Goal: Information Seeking & Learning: Learn about a topic

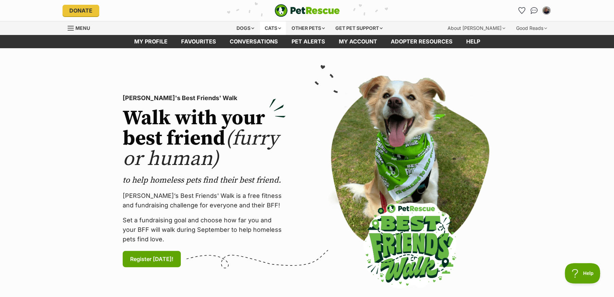
click at [270, 29] on div "Cats" at bounding box center [273, 28] width 26 height 14
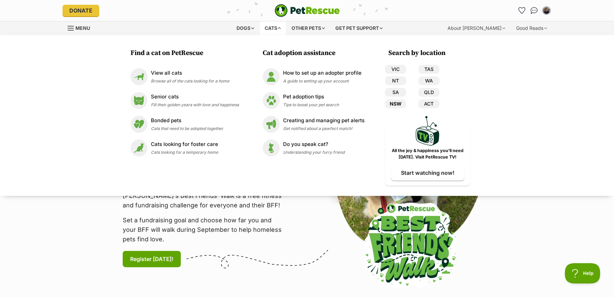
click at [397, 102] on link "NSW" at bounding box center [395, 104] width 21 height 9
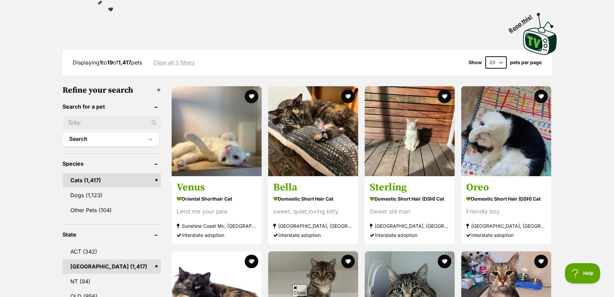
scroll to position [170, 0]
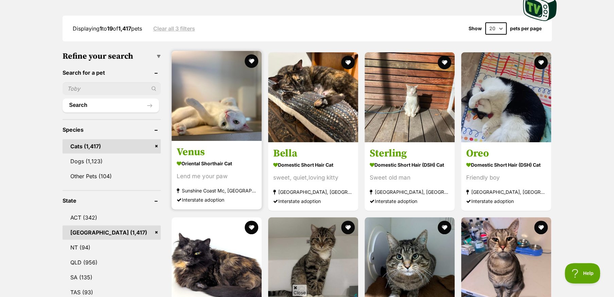
click at [227, 126] on img at bounding box center [217, 96] width 90 height 90
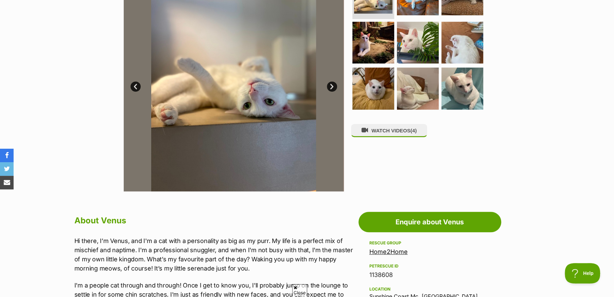
scroll to position [204, 0]
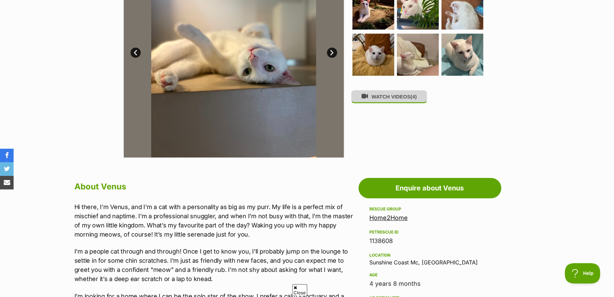
click at [375, 99] on button "WATCH VIDEOS (4)" at bounding box center [389, 96] width 76 height 13
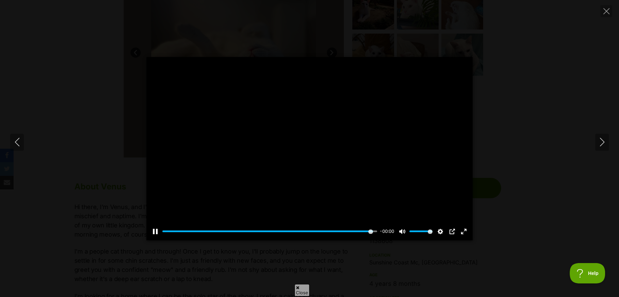
type input "100"
click at [604, 141] on icon "Next" at bounding box center [602, 142] width 8 height 8
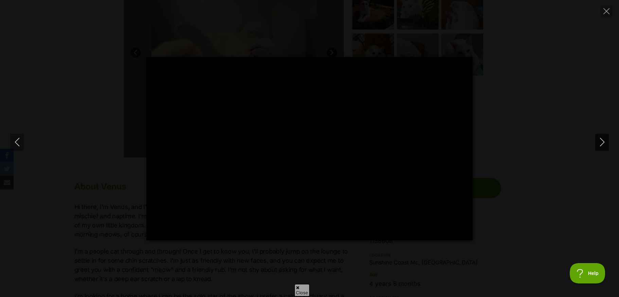
click at [603, 140] on icon "Next" at bounding box center [602, 142] width 8 height 8
type input "33.74"
type input "100"
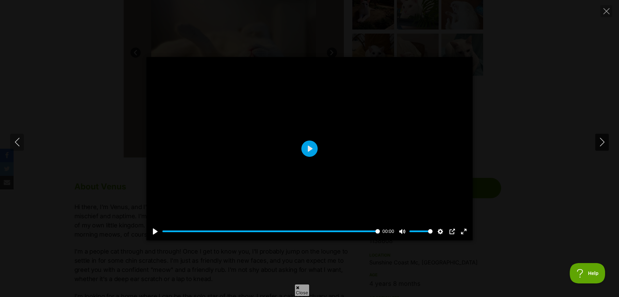
click at [601, 144] on icon "Next" at bounding box center [602, 142] width 8 height 8
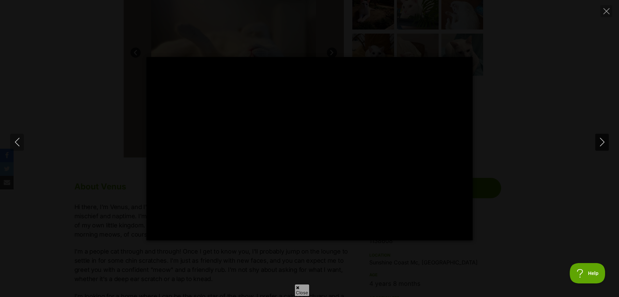
click at [598, 149] on button "Next" at bounding box center [602, 142] width 14 height 17
type input "89.01"
click at [603, 138] on icon "Next" at bounding box center [602, 142] width 8 height 8
type input "26.68"
click at [603, 138] on icon "Next" at bounding box center [602, 142] width 8 height 8
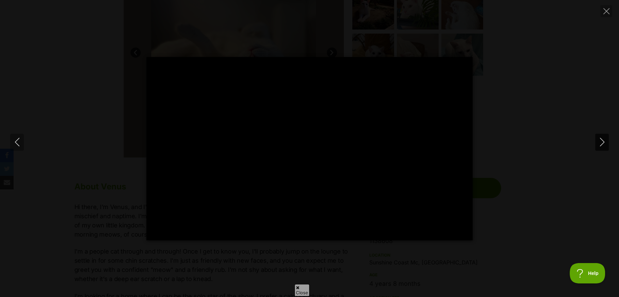
type input "36.97"
type input "100"
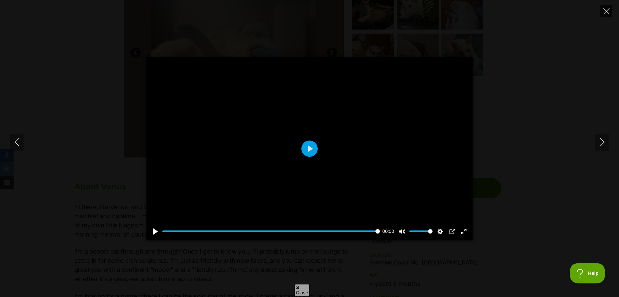
click at [604, 10] on icon "Close" at bounding box center [607, 11] width 6 height 6
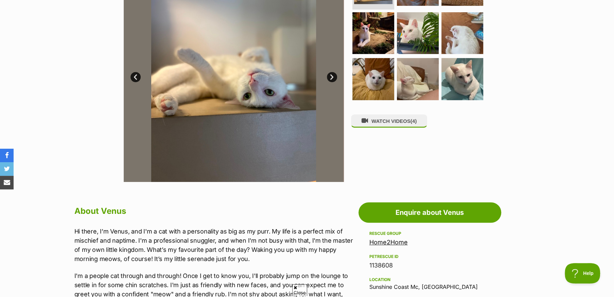
scroll to position [136, 0]
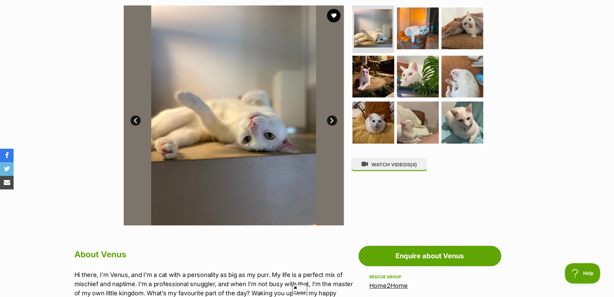
click at [333, 120] on link "Next" at bounding box center [332, 121] width 10 height 10
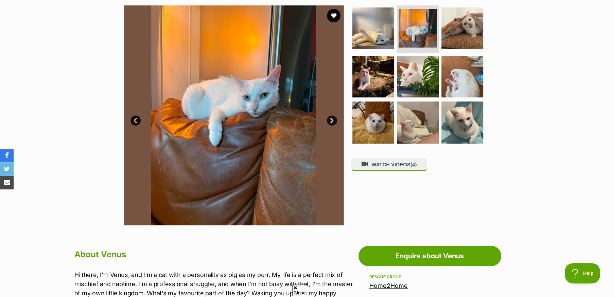
click at [333, 120] on link "Next" at bounding box center [332, 121] width 10 height 10
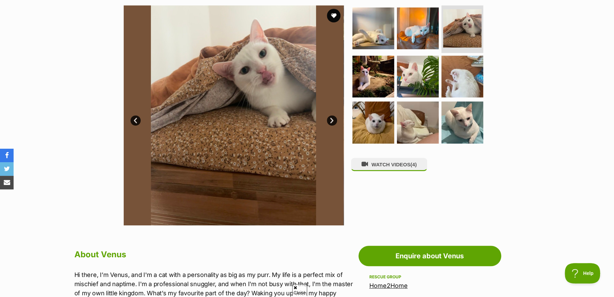
click at [333, 120] on link "Next" at bounding box center [332, 121] width 10 height 10
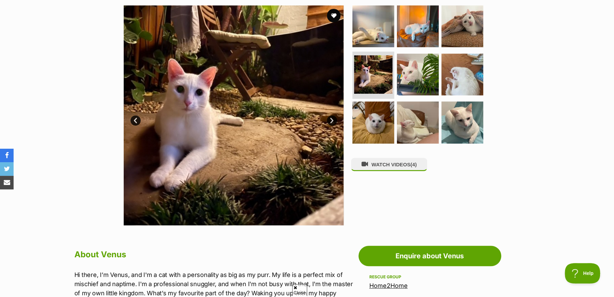
click at [333, 120] on link "Next" at bounding box center [332, 121] width 10 height 10
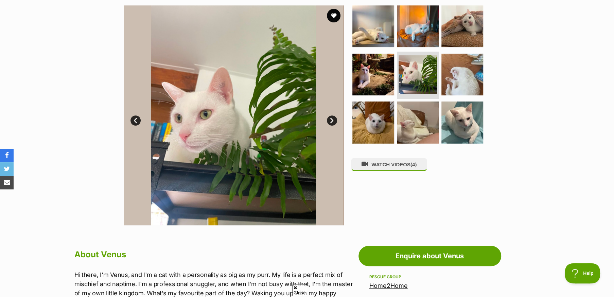
click at [333, 120] on link "Next" at bounding box center [332, 121] width 10 height 10
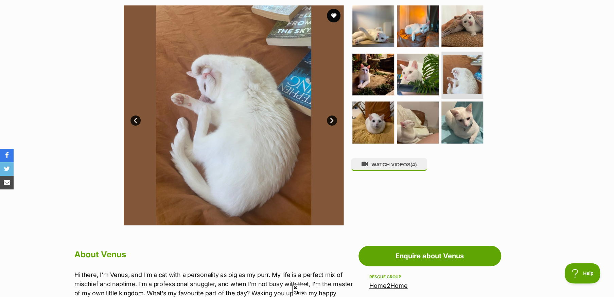
click at [333, 120] on link "Next" at bounding box center [332, 121] width 10 height 10
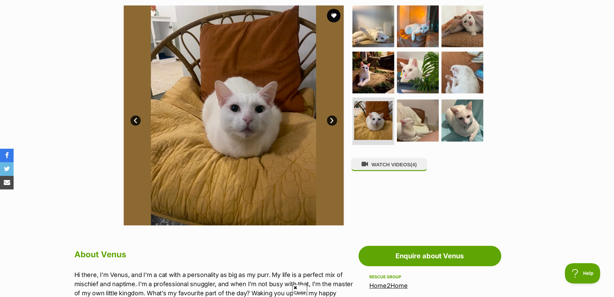
click at [333, 120] on link "Next" at bounding box center [332, 121] width 10 height 10
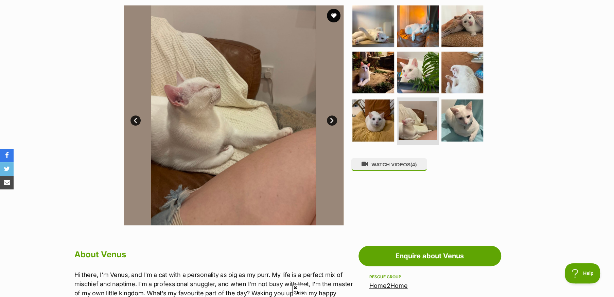
click at [333, 120] on link "Next" at bounding box center [332, 121] width 10 height 10
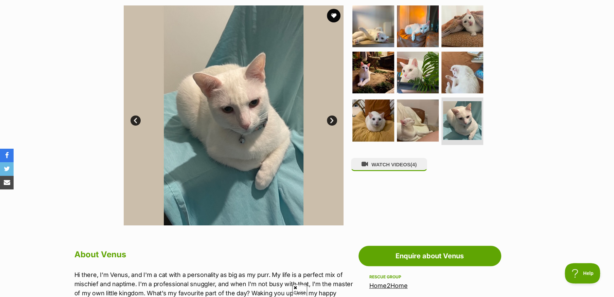
click at [333, 120] on link "Next" at bounding box center [332, 121] width 10 height 10
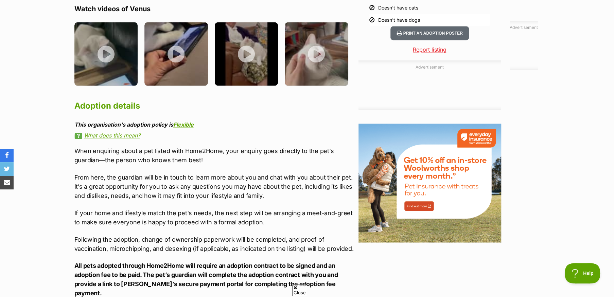
scroll to position [714, 0]
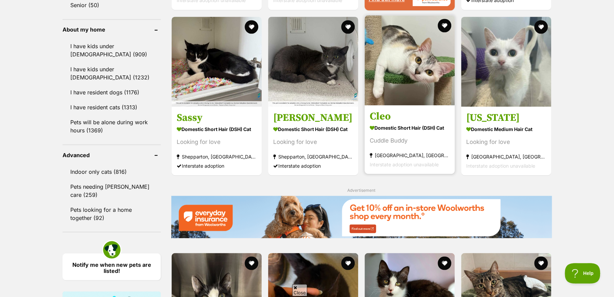
scroll to position [782, 0]
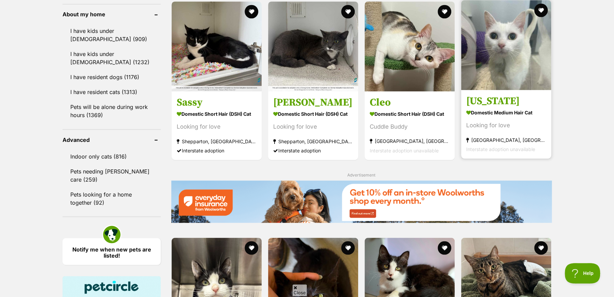
click at [516, 67] on img at bounding box center [506, 45] width 90 height 90
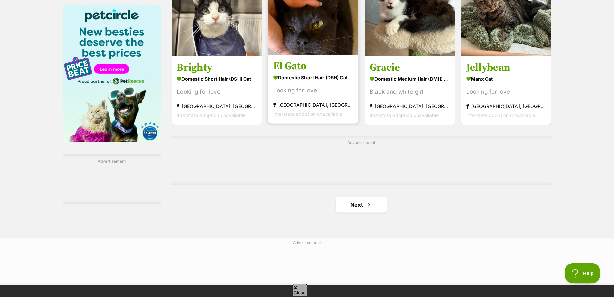
scroll to position [1053, 0]
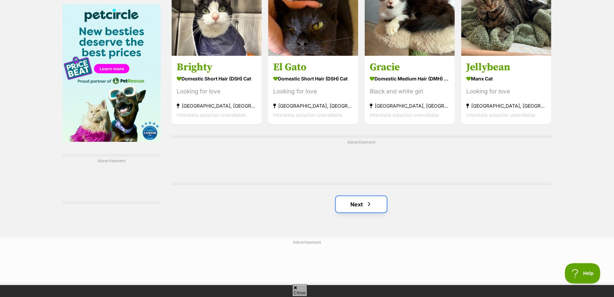
click at [361, 213] on link "Next" at bounding box center [361, 204] width 51 height 16
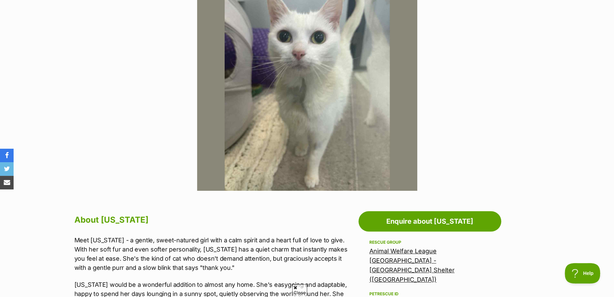
scroll to position [170, 0]
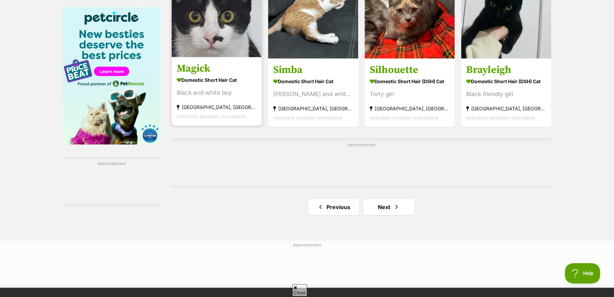
scroll to position [1053, 0]
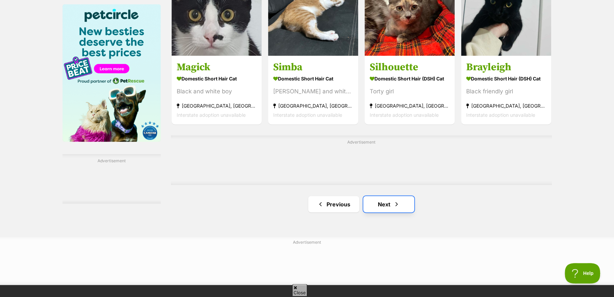
click at [382, 209] on link "Next" at bounding box center [388, 204] width 51 height 16
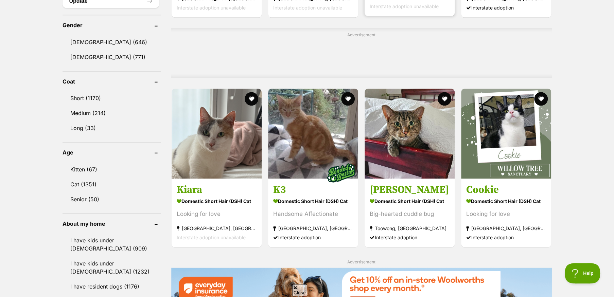
scroll to position [578, 0]
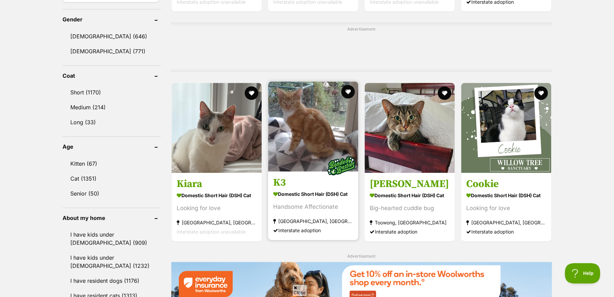
click at [314, 132] on img at bounding box center [313, 127] width 90 height 90
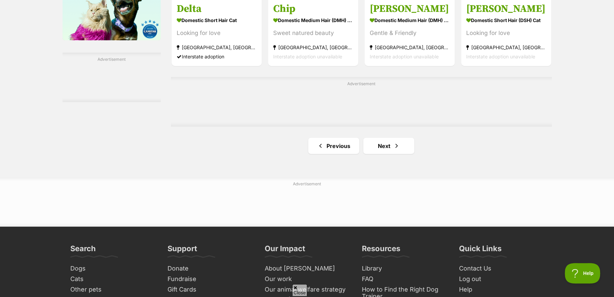
scroll to position [1155, 0]
click at [383, 146] on link "Next" at bounding box center [388, 146] width 51 height 16
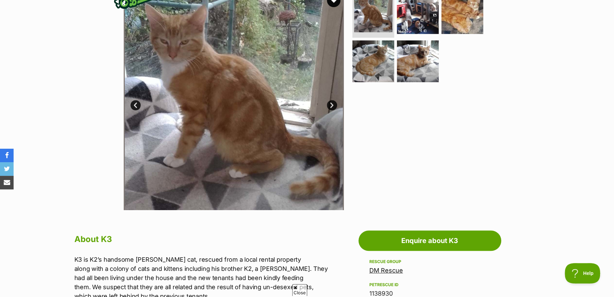
scroll to position [136, 0]
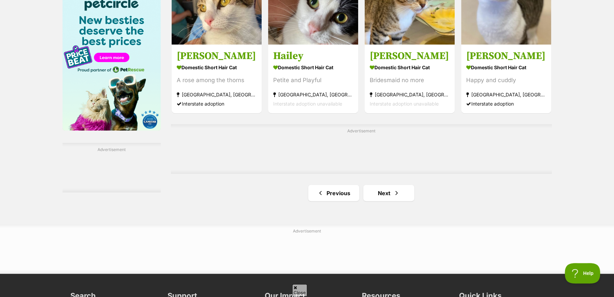
scroll to position [1087, 0]
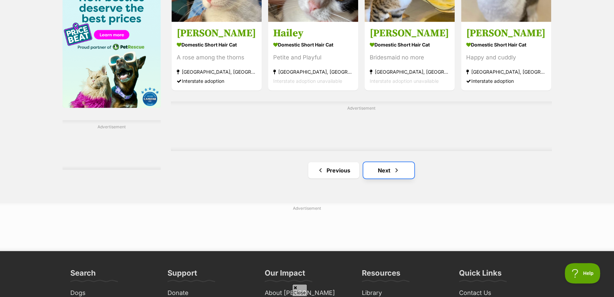
click at [383, 169] on link "Next" at bounding box center [388, 170] width 51 height 16
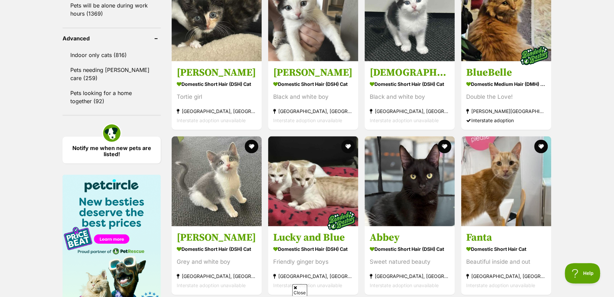
scroll to position [884, 0]
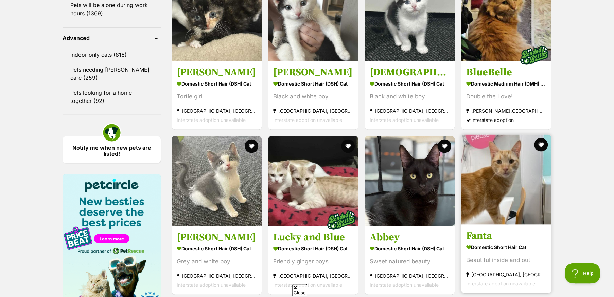
click at [485, 179] on img at bounding box center [506, 180] width 90 height 90
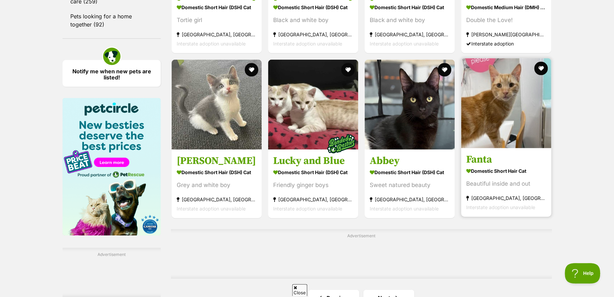
scroll to position [986, 0]
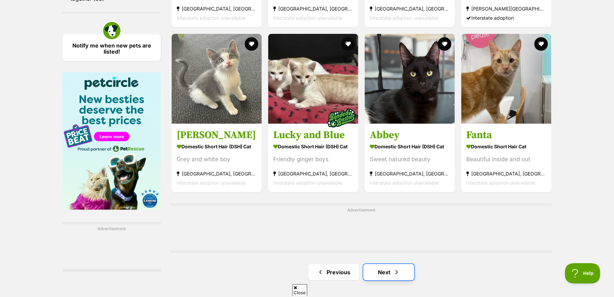
click at [391, 274] on link "Next" at bounding box center [388, 272] width 51 height 16
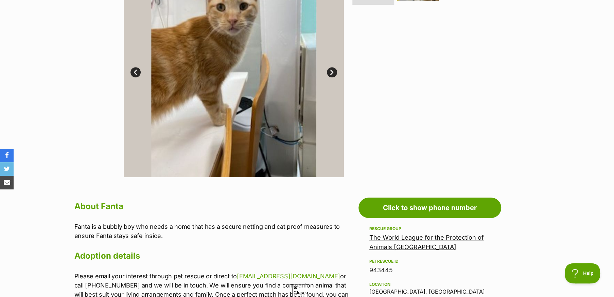
scroll to position [170, 0]
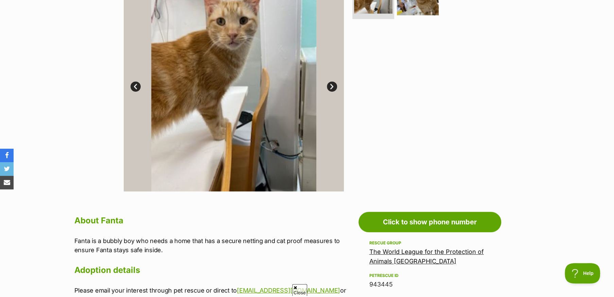
click at [218, 91] on img at bounding box center [234, 81] width 220 height 220
click at [329, 84] on link "Next" at bounding box center [332, 87] width 10 height 10
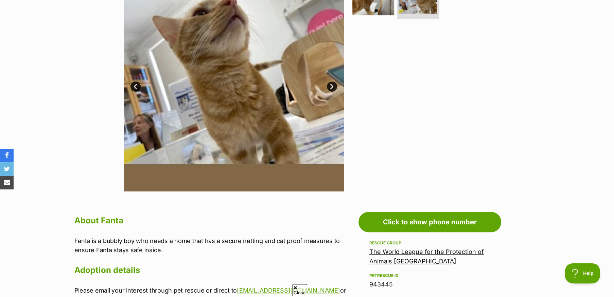
click at [330, 85] on link "Next" at bounding box center [332, 87] width 10 height 10
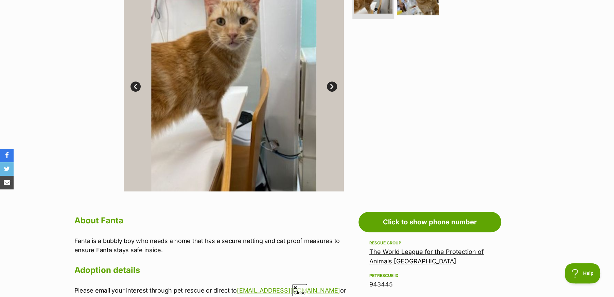
click at [330, 85] on link "Next" at bounding box center [332, 87] width 10 height 10
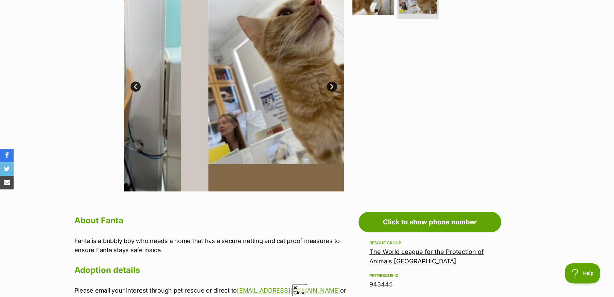
click at [330, 85] on link "Next" at bounding box center [332, 87] width 10 height 10
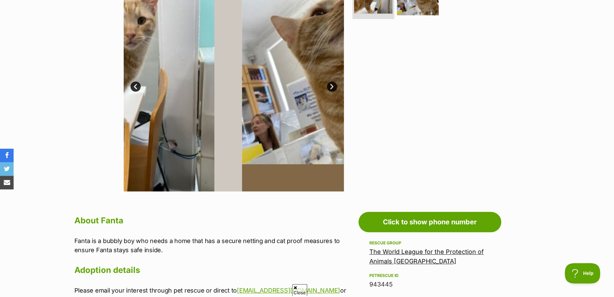
click at [330, 85] on link "Next" at bounding box center [332, 87] width 10 height 10
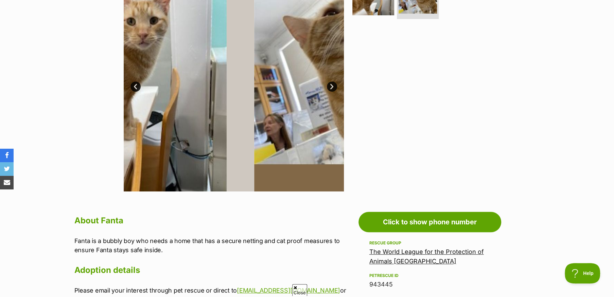
click at [330, 85] on link "Next" at bounding box center [332, 87] width 10 height 10
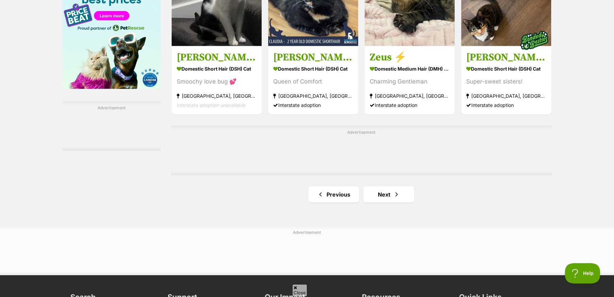
scroll to position [1121, 0]
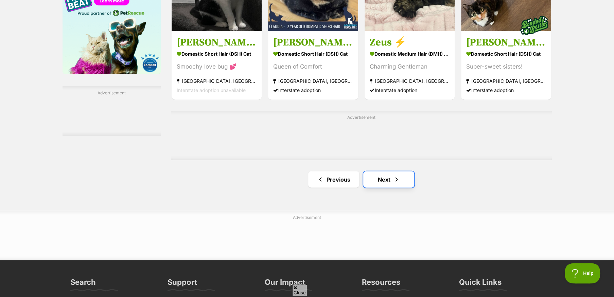
click at [381, 181] on link "Next" at bounding box center [388, 180] width 51 height 16
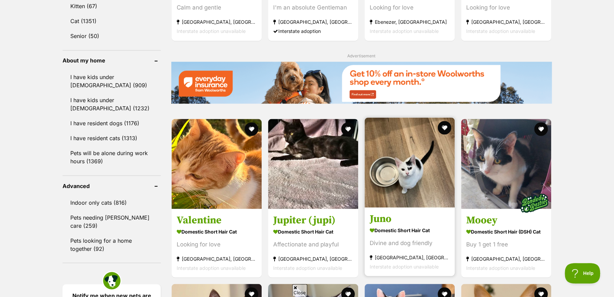
scroll to position [748, 0]
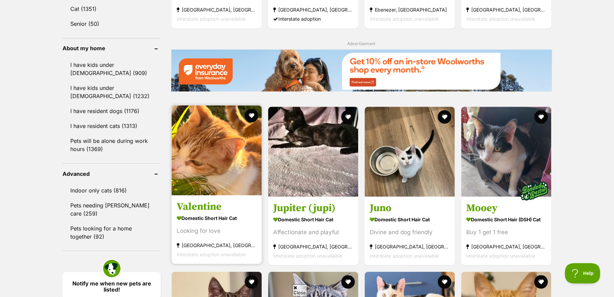
click at [216, 174] on img at bounding box center [217, 150] width 90 height 90
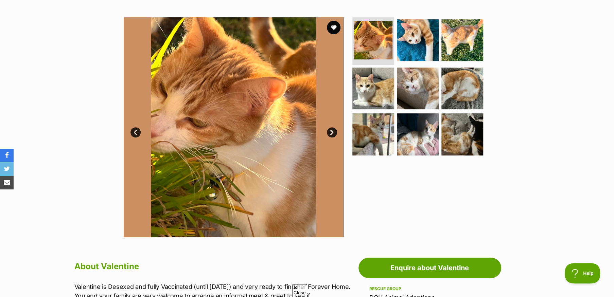
scroll to position [102, 0]
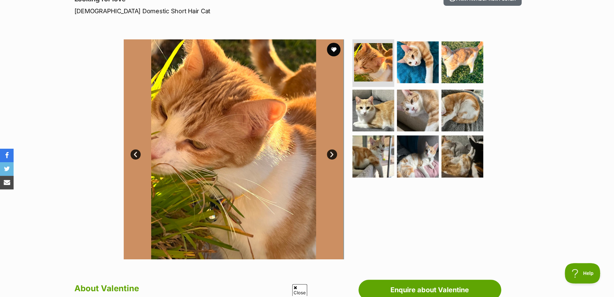
click at [332, 154] on link "Next" at bounding box center [332, 155] width 10 height 10
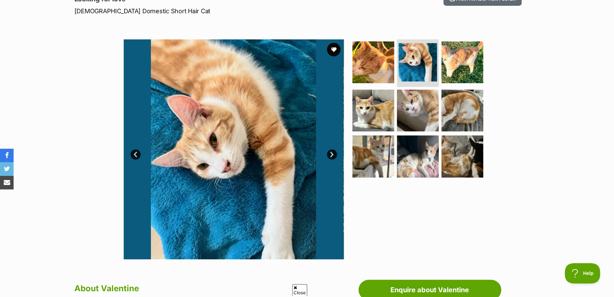
click at [332, 154] on link "Next" at bounding box center [332, 155] width 10 height 10
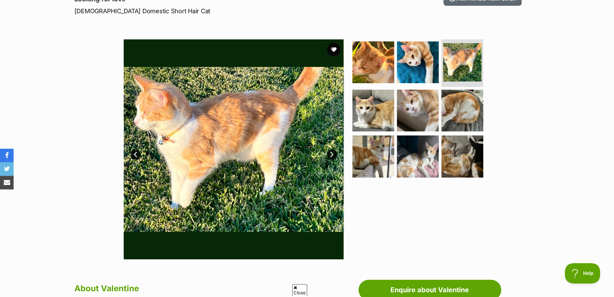
click at [332, 154] on link "Next" at bounding box center [332, 155] width 10 height 10
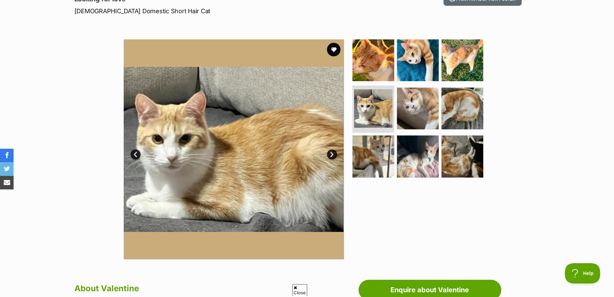
click at [332, 154] on link "Next" at bounding box center [332, 155] width 10 height 10
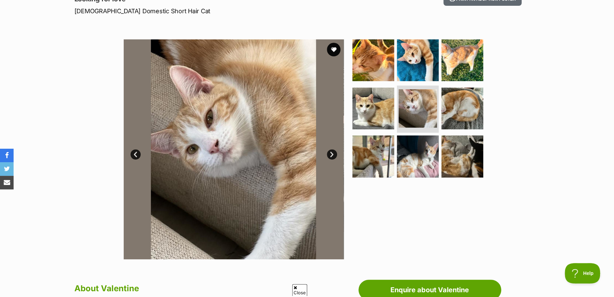
click at [332, 154] on link "Next" at bounding box center [332, 155] width 10 height 10
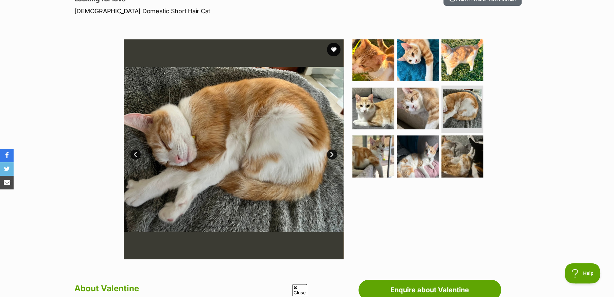
click at [332, 154] on link "Next" at bounding box center [332, 155] width 10 height 10
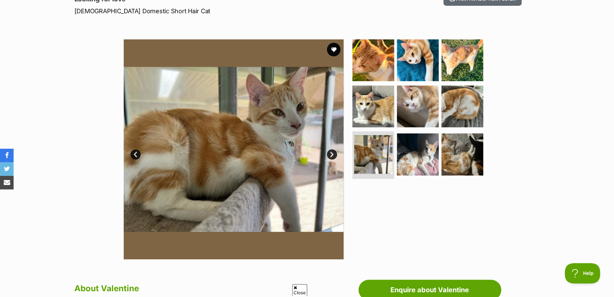
click at [332, 154] on link "Next" at bounding box center [332, 155] width 10 height 10
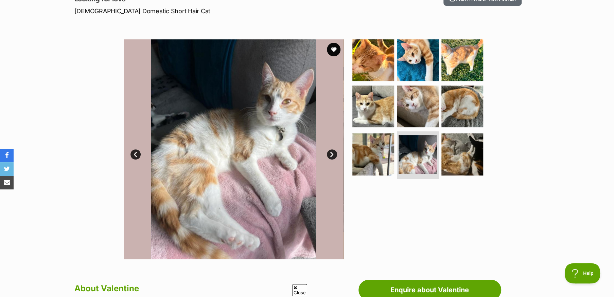
click at [332, 154] on link "Next" at bounding box center [332, 155] width 10 height 10
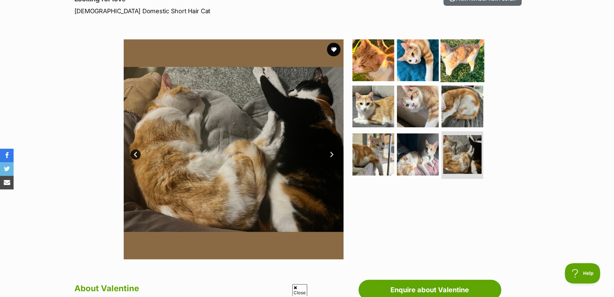
click at [458, 61] on img at bounding box center [462, 60] width 44 height 44
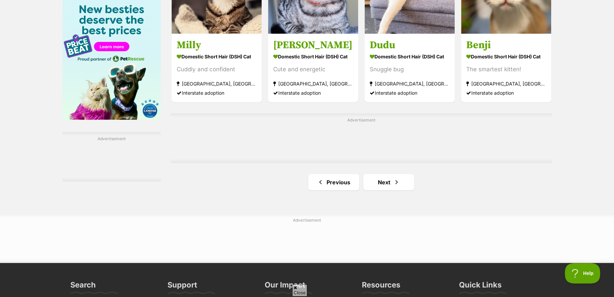
scroll to position [1087, 0]
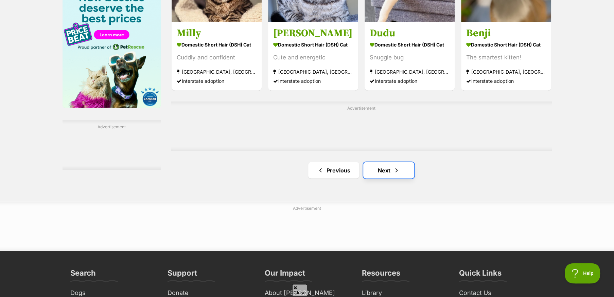
click at [380, 170] on link "Next" at bounding box center [388, 170] width 51 height 16
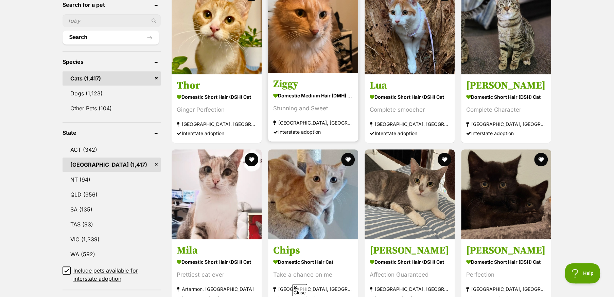
scroll to position [272, 0]
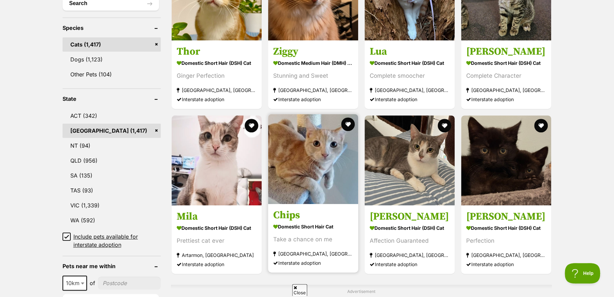
click at [313, 175] on img at bounding box center [313, 159] width 90 height 90
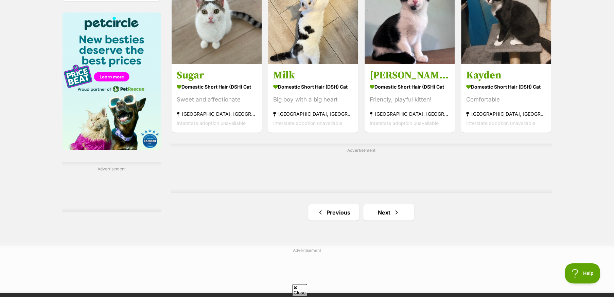
scroll to position [1053, 0]
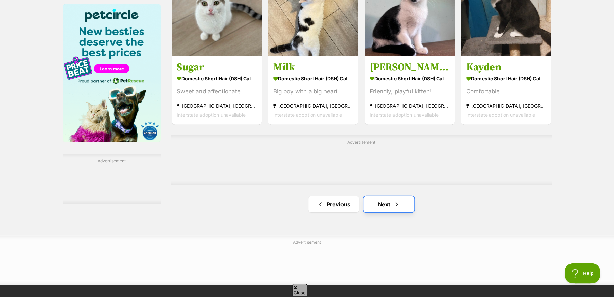
click at [386, 208] on link "Next" at bounding box center [388, 204] width 51 height 16
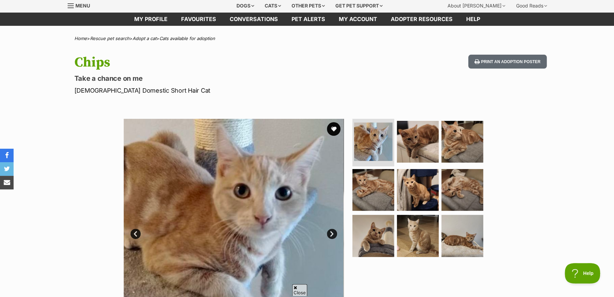
scroll to position [34, 0]
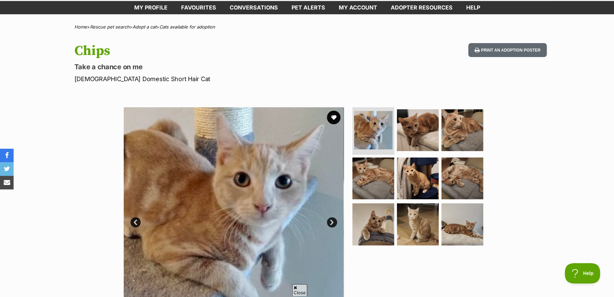
click at [329, 221] on link "Next" at bounding box center [332, 222] width 10 height 10
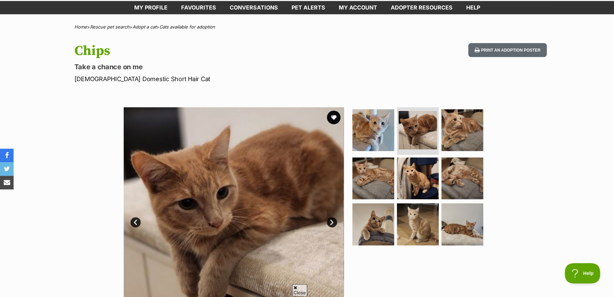
click at [329, 221] on link "Next" at bounding box center [332, 222] width 10 height 10
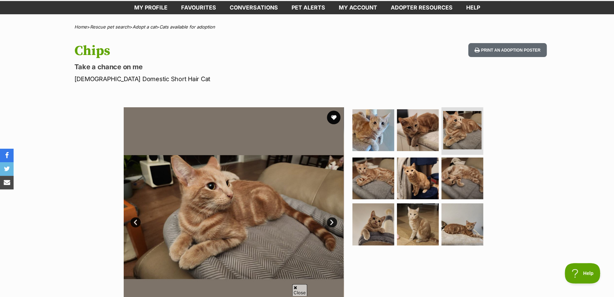
click at [329, 221] on link "Next" at bounding box center [332, 222] width 10 height 10
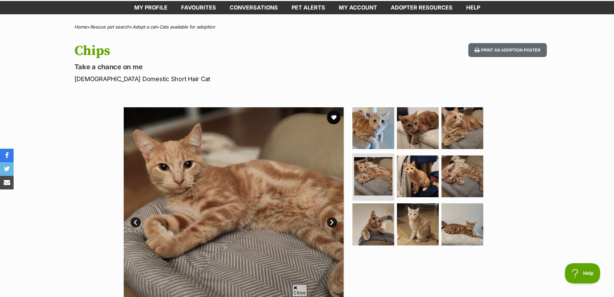
click at [329, 221] on link "Next" at bounding box center [332, 222] width 10 height 10
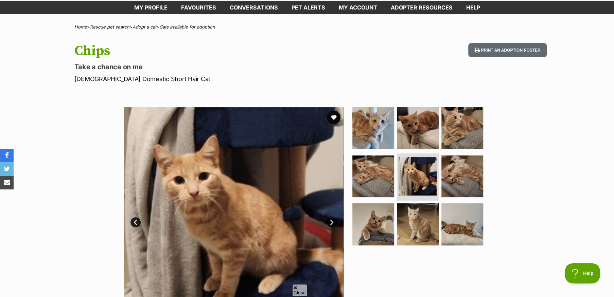
click at [329, 221] on link "Next" at bounding box center [332, 222] width 10 height 10
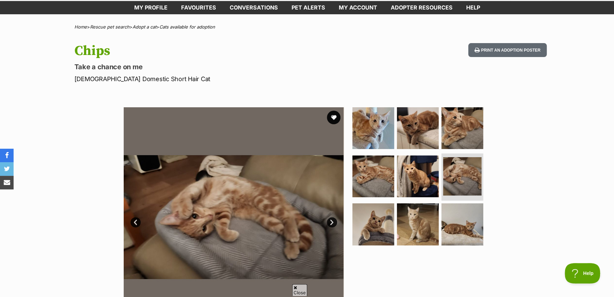
click at [329, 221] on link "Next" at bounding box center [332, 222] width 10 height 10
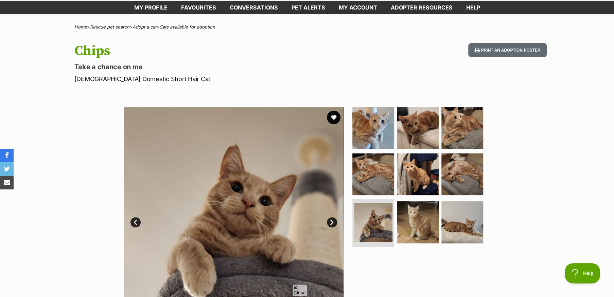
click at [329, 221] on link "Next" at bounding box center [332, 222] width 10 height 10
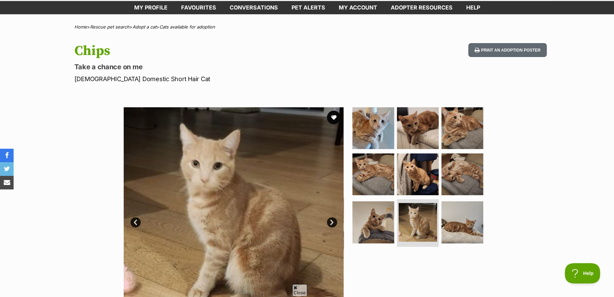
click at [329, 221] on link "Next" at bounding box center [332, 222] width 10 height 10
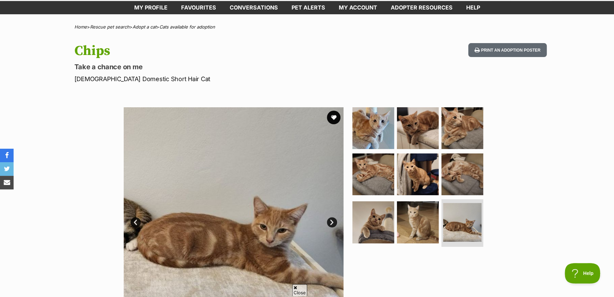
click at [329, 221] on link "Next" at bounding box center [332, 222] width 10 height 10
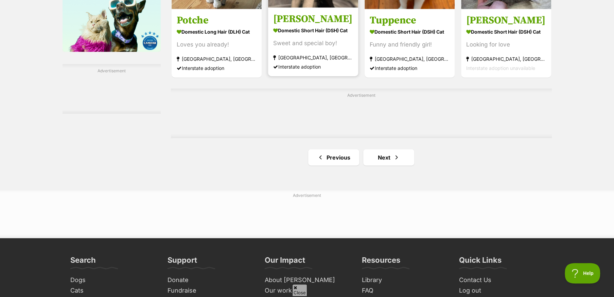
scroll to position [1189, 0]
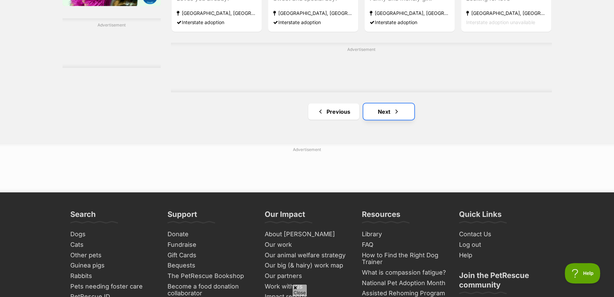
click at [386, 117] on link "Next" at bounding box center [388, 112] width 51 height 16
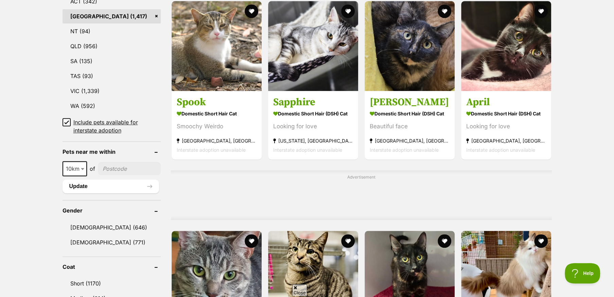
scroll to position [374, 0]
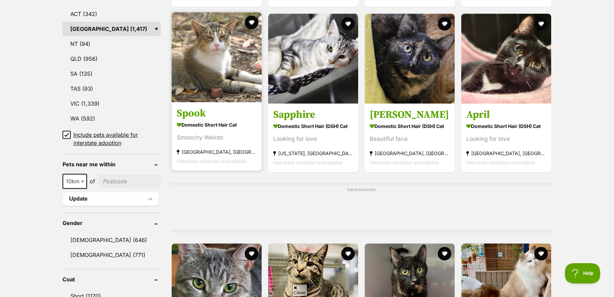
click at [206, 101] on img at bounding box center [217, 57] width 90 height 90
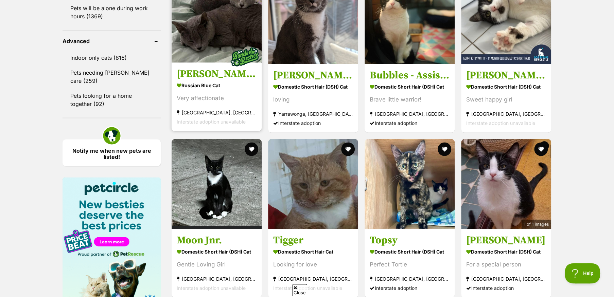
scroll to position [884, 0]
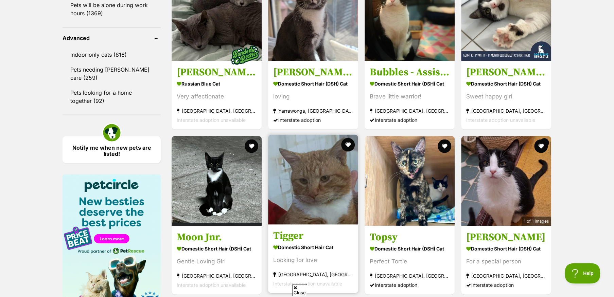
click at [319, 172] on img at bounding box center [313, 180] width 90 height 90
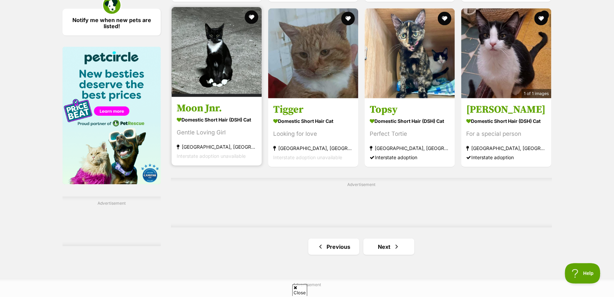
scroll to position [1019, 0]
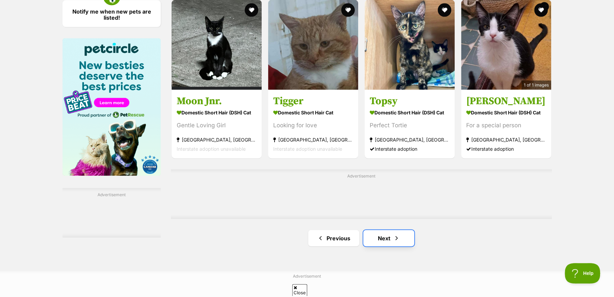
click at [385, 244] on link "Next" at bounding box center [388, 238] width 51 height 16
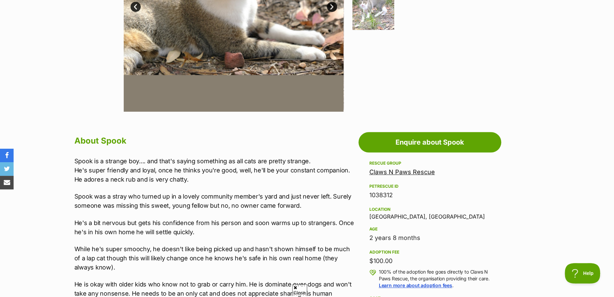
scroll to position [238, 0]
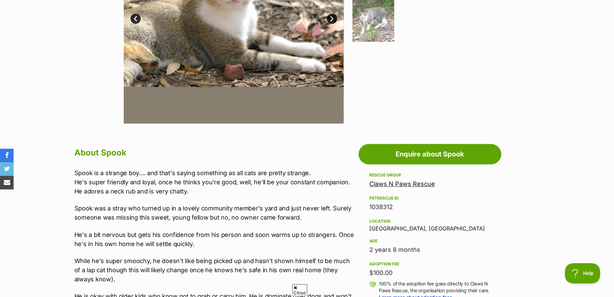
click at [389, 185] on link "Claws N Paws Rescue" at bounding box center [402, 183] width 66 height 7
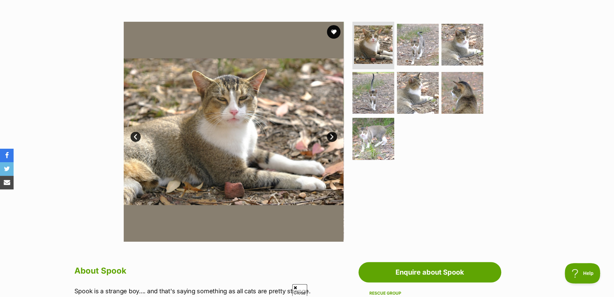
scroll to position [102, 0]
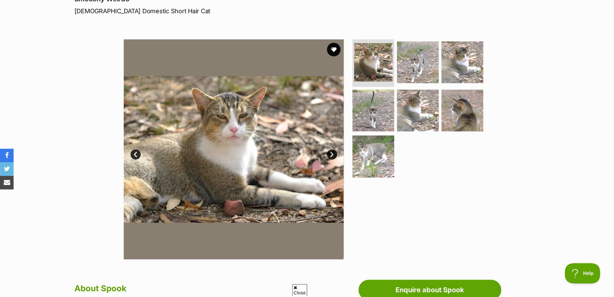
click at [333, 153] on link "Next" at bounding box center [332, 155] width 10 height 10
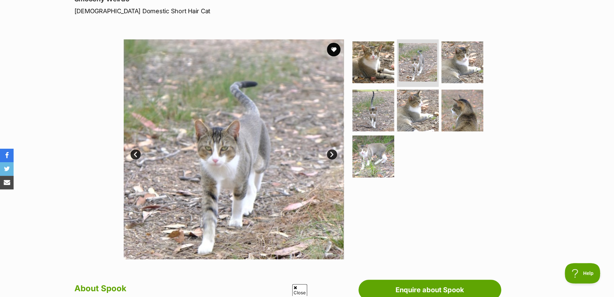
click at [333, 153] on link "Next" at bounding box center [332, 155] width 10 height 10
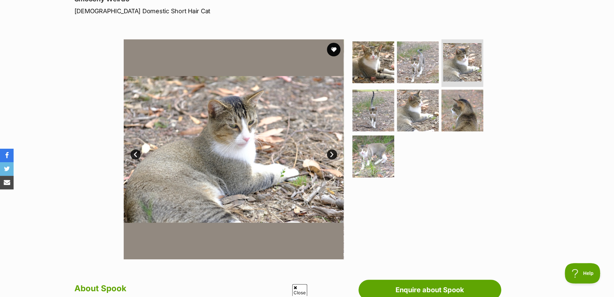
click at [333, 153] on link "Next" at bounding box center [332, 155] width 10 height 10
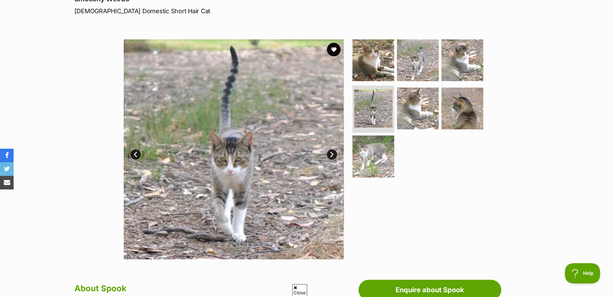
click at [333, 153] on link "Next" at bounding box center [332, 155] width 10 height 10
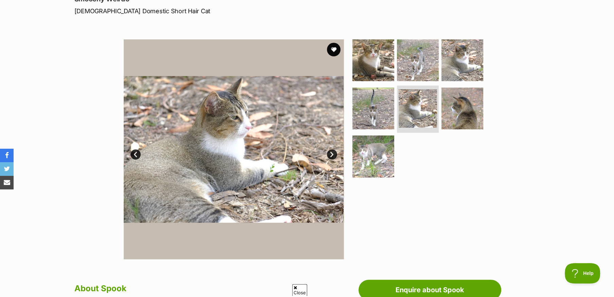
click at [333, 153] on link "Next" at bounding box center [332, 155] width 10 height 10
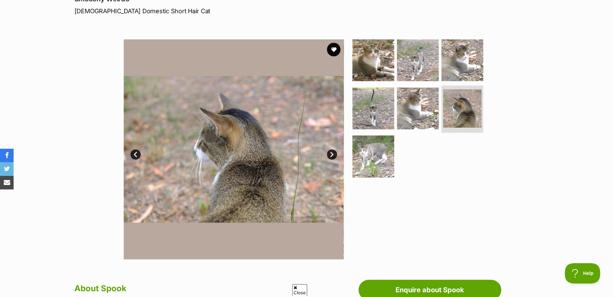
click at [333, 154] on link "Next" at bounding box center [332, 155] width 10 height 10
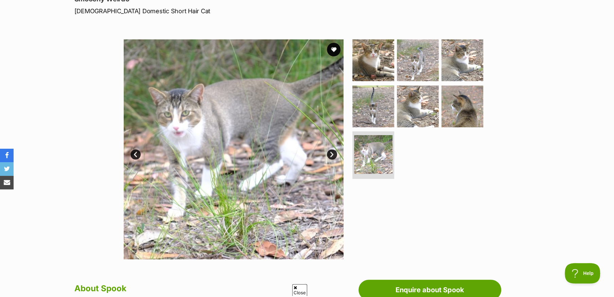
click at [333, 154] on link "Next" at bounding box center [332, 155] width 10 height 10
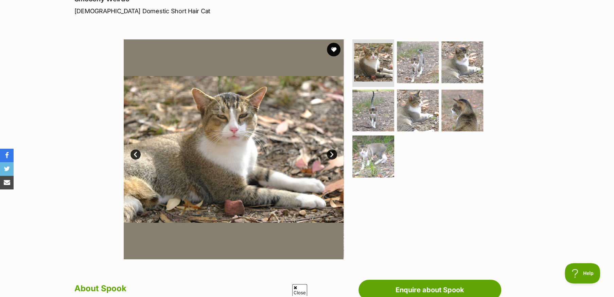
click at [333, 154] on link "Next" at bounding box center [332, 155] width 10 height 10
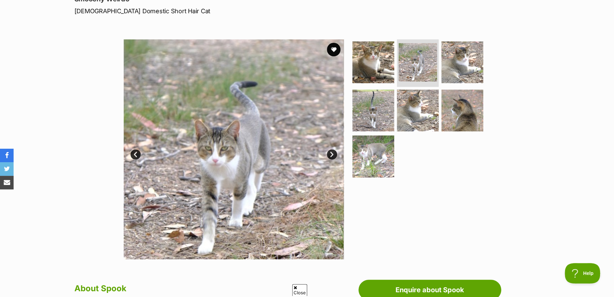
click at [334, 154] on link "Next" at bounding box center [332, 155] width 10 height 10
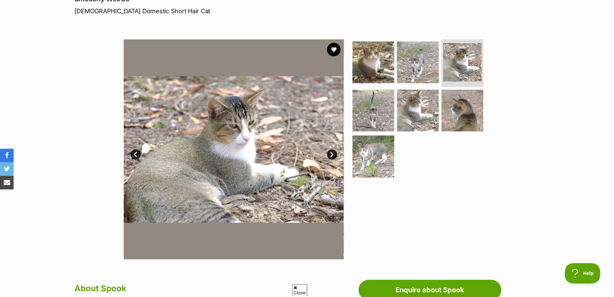
click at [334, 154] on link "Next" at bounding box center [332, 155] width 10 height 10
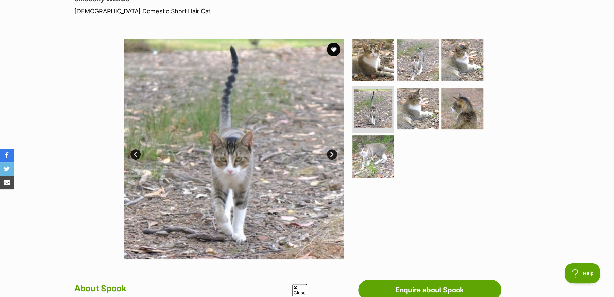
click at [334, 154] on link "Next" at bounding box center [332, 155] width 10 height 10
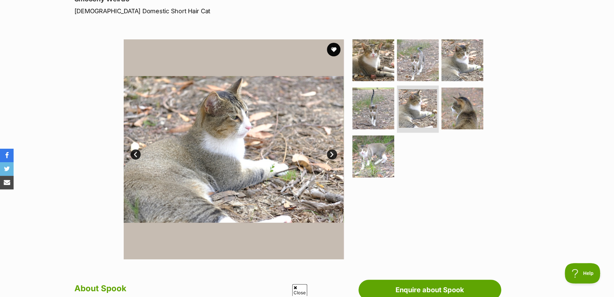
click at [334, 154] on link "Next" at bounding box center [332, 155] width 10 height 10
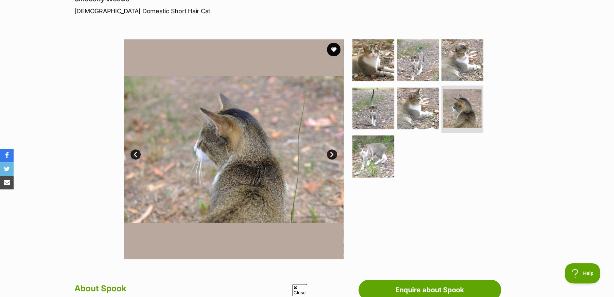
click at [334, 154] on link "Next" at bounding box center [332, 155] width 10 height 10
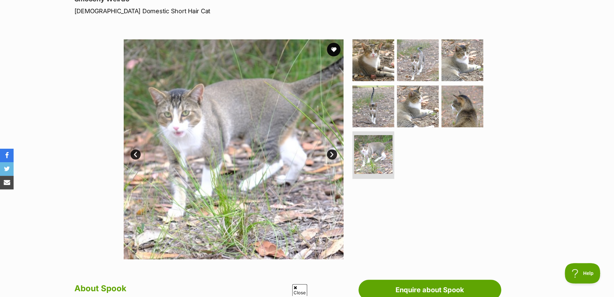
click at [334, 154] on link "Next" at bounding box center [332, 155] width 10 height 10
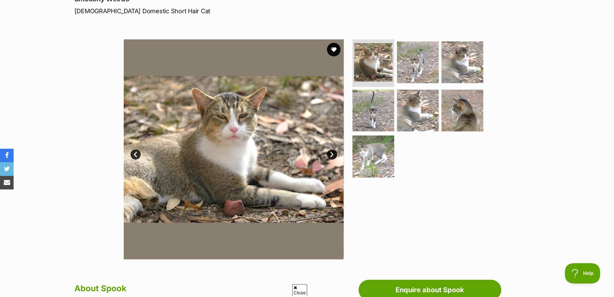
click at [334, 154] on link "Next" at bounding box center [332, 155] width 10 height 10
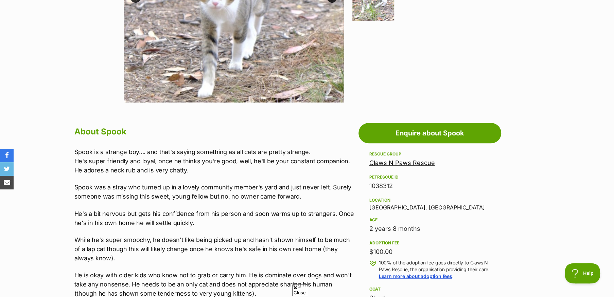
scroll to position [272, 0]
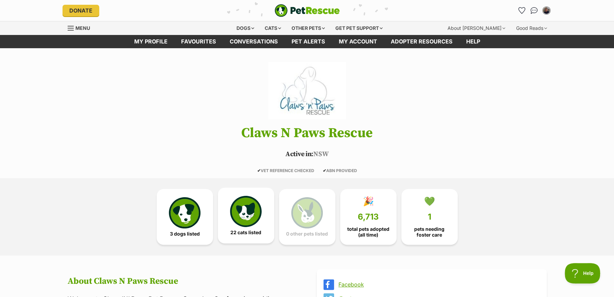
click at [246, 213] on img at bounding box center [245, 211] width 31 height 31
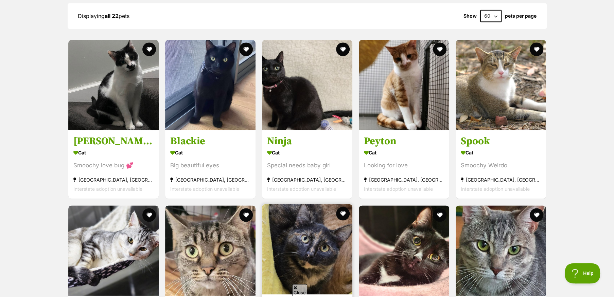
scroll to position [585, 0]
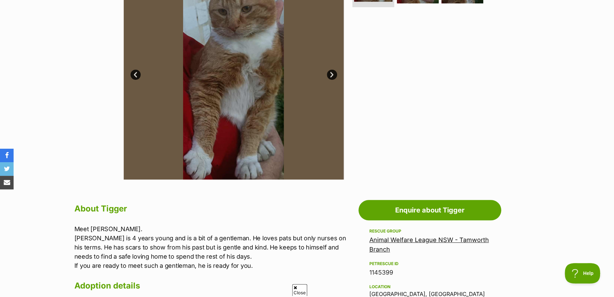
scroll to position [136, 0]
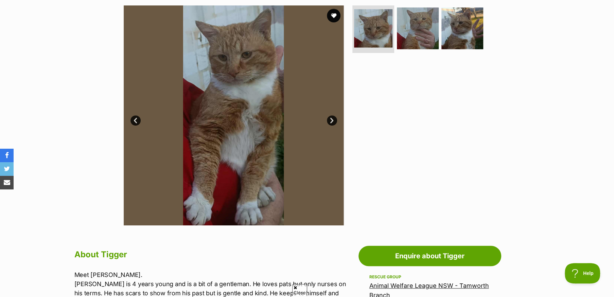
click at [264, 148] on img at bounding box center [234, 115] width 220 height 220
click at [330, 119] on link "Next" at bounding box center [332, 121] width 10 height 10
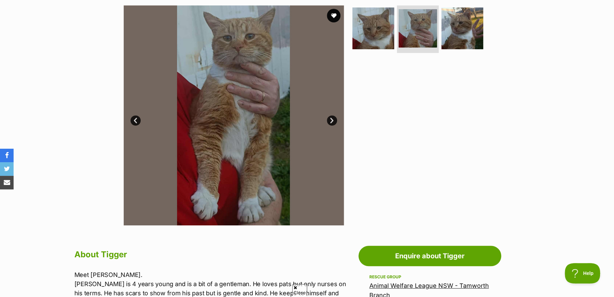
click at [330, 119] on link "Next" at bounding box center [332, 121] width 10 height 10
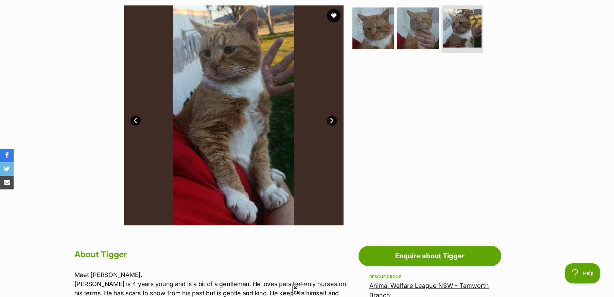
click at [330, 119] on link "Next" at bounding box center [332, 121] width 10 height 10
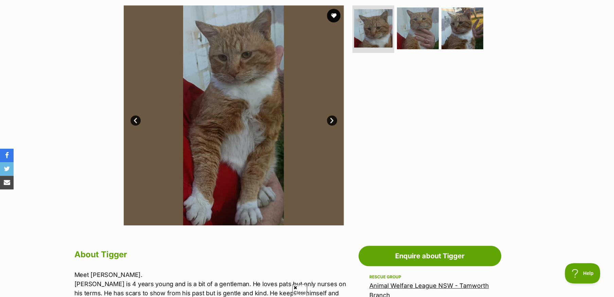
click at [330, 119] on link "Next" at bounding box center [332, 121] width 10 height 10
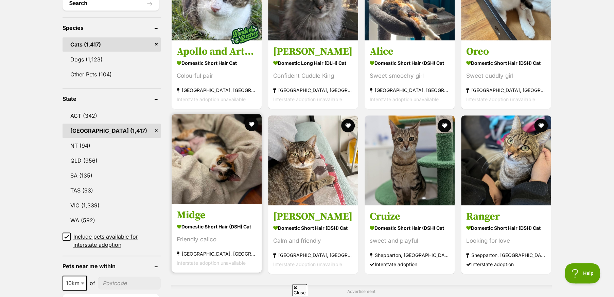
scroll to position [306, 0]
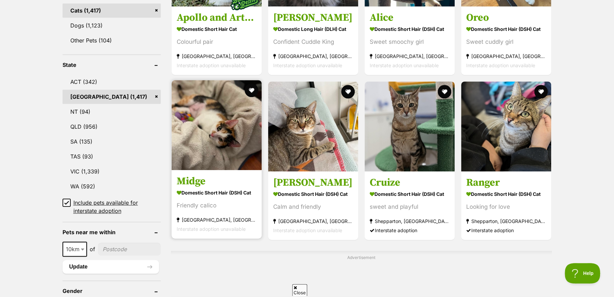
click at [221, 142] on img at bounding box center [217, 125] width 90 height 90
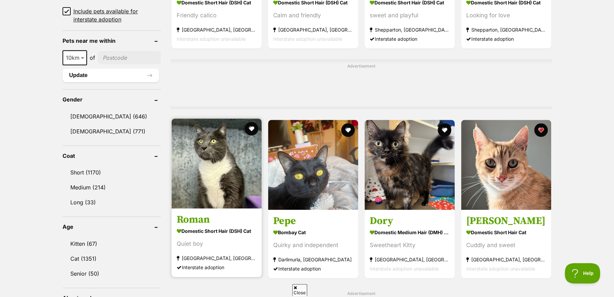
scroll to position [510, 0]
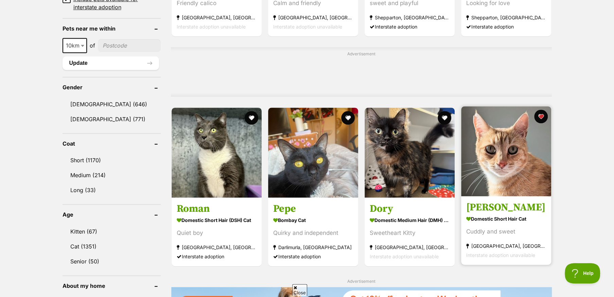
click at [502, 185] on img at bounding box center [506, 151] width 90 height 90
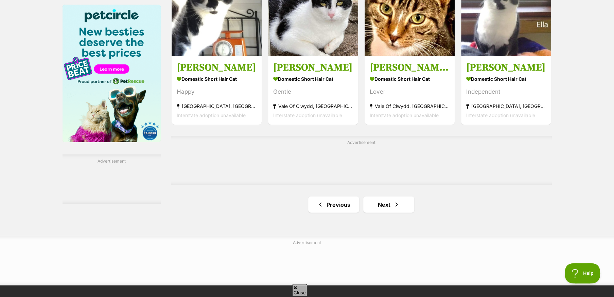
scroll to position [1053, 0]
click at [380, 207] on link "Next" at bounding box center [388, 204] width 51 height 16
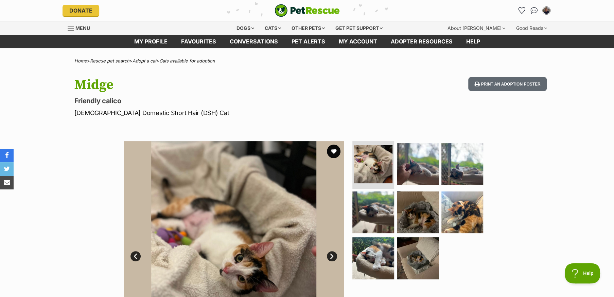
click at [329, 255] on link "Next" at bounding box center [332, 256] width 10 height 10
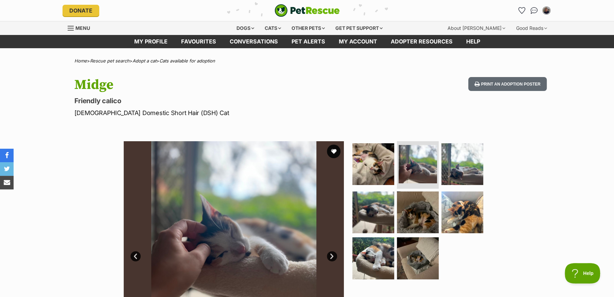
click at [329, 255] on link "Next" at bounding box center [332, 256] width 10 height 10
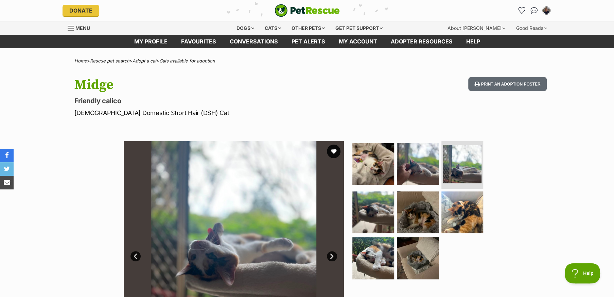
click at [329, 255] on link "Next" at bounding box center [332, 256] width 10 height 10
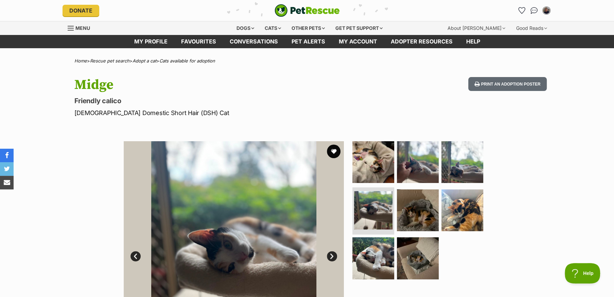
click at [329, 255] on link "Next" at bounding box center [332, 256] width 10 height 10
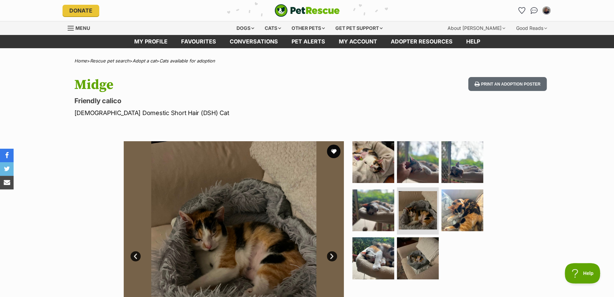
click at [329, 255] on link "Next" at bounding box center [332, 256] width 10 height 10
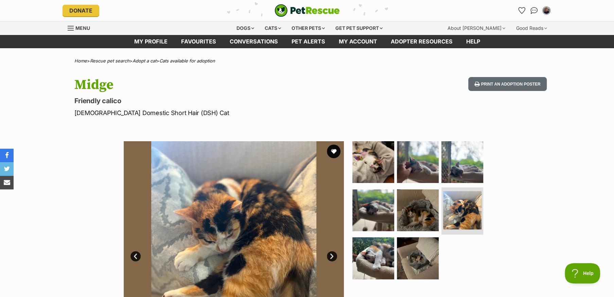
click at [329, 255] on link "Next" at bounding box center [332, 256] width 10 height 10
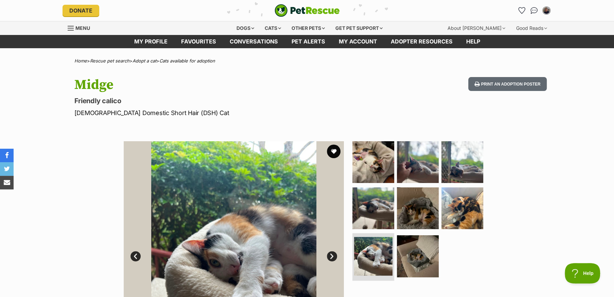
click at [329, 255] on link "Next" at bounding box center [332, 256] width 10 height 10
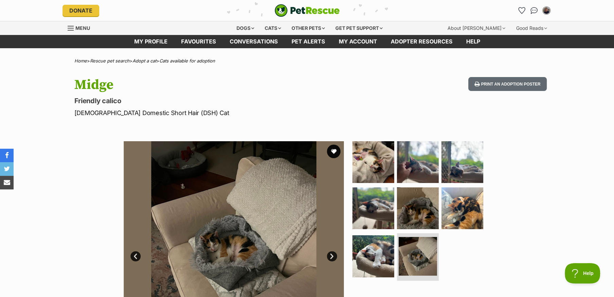
click at [329, 255] on link "Next" at bounding box center [332, 256] width 10 height 10
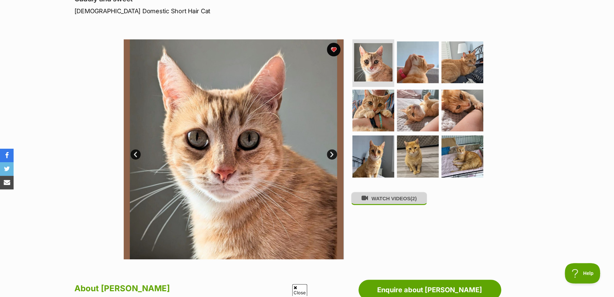
click at [381, 203] on button "WATCH VIDEOS (2)" at bounding box center [389, 198] width 76 height 13
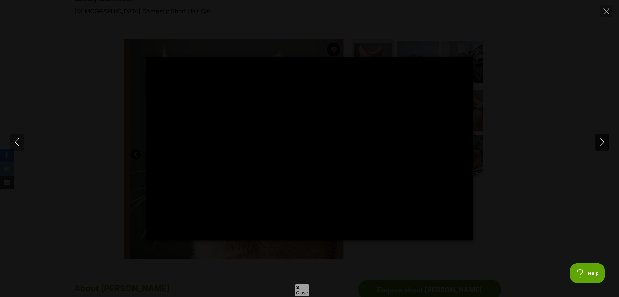
click at [602, 141] on icon "Next" at bounding box center [602, 142] width 8 height 8
type input "82.12"
type input "100"
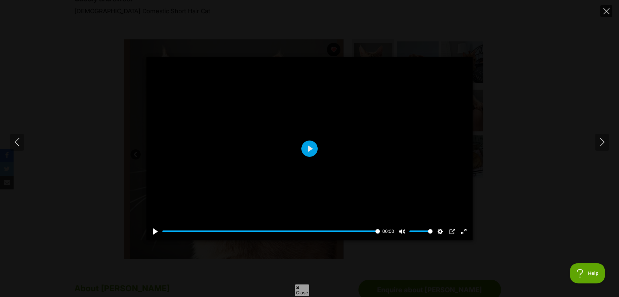
click at [607, 12] on icon "Close" at bounding box center [607, 11] width 6 height 6
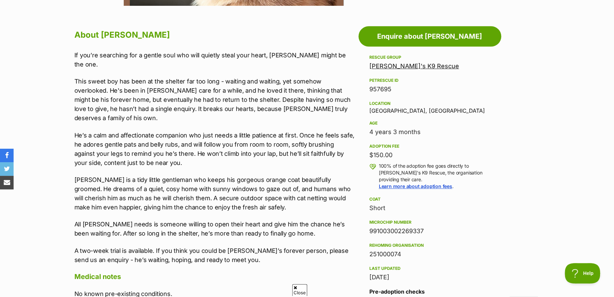
scroll to position [340, 0]
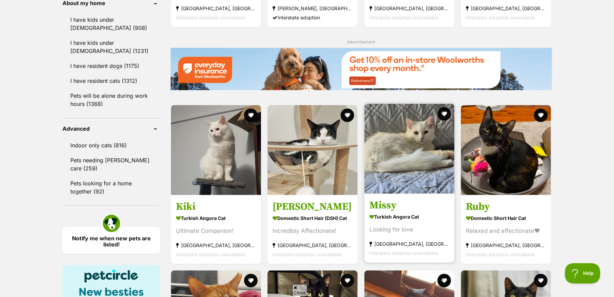
scroll to position [816, 0]
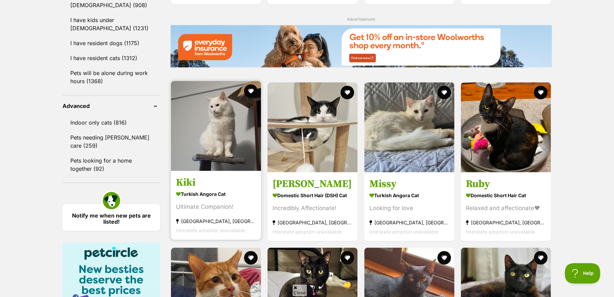
click at [227, 149] on img at bounding box center [216, 126] width 90 height 90
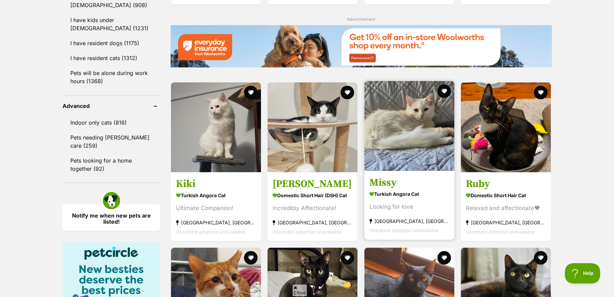
click at [399, 154] on img at bounding box center [409, 126] width 90 height 90
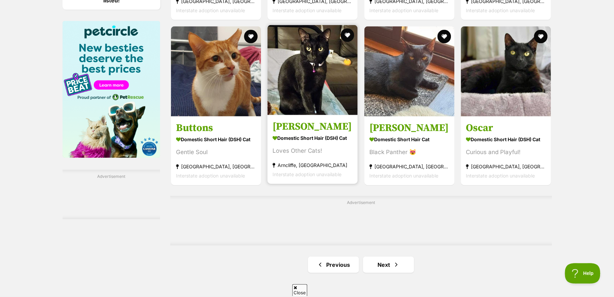
scroll to position [1053, 0]
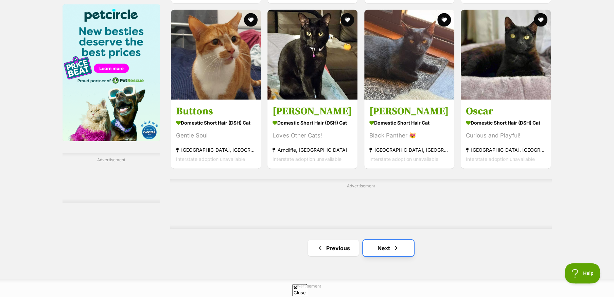
click at [386, 254] on link "Next" at bounding box center [388, 248] width 51 height 16
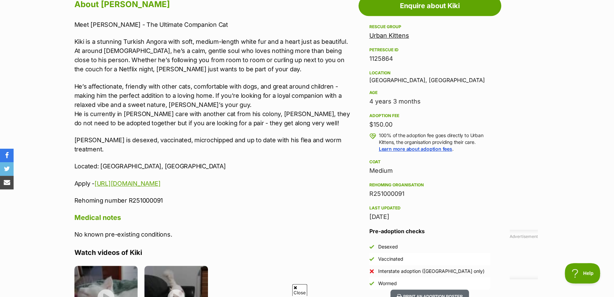
scroll to position [408, 0]
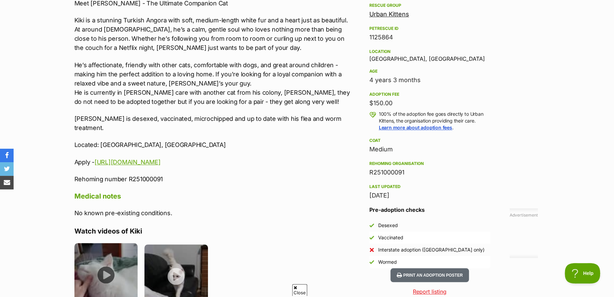
click at [105, 262] on img at bounding box center [106, 275] width 64 height 64
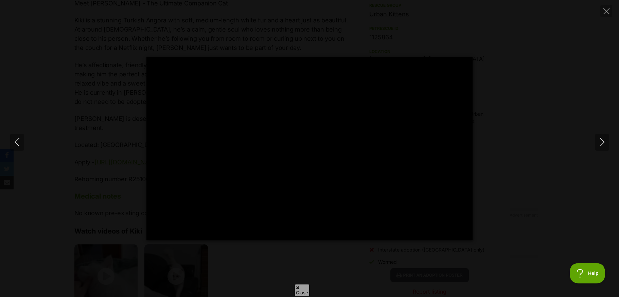
type input "100"
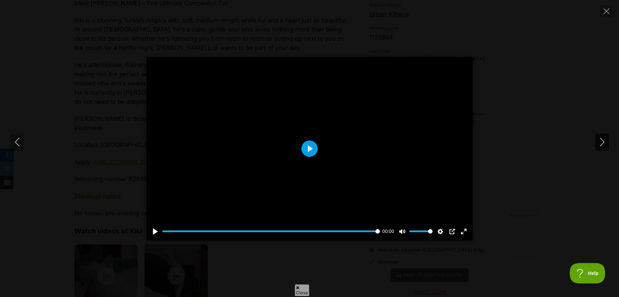
click at [603, 140] on icon "Next" at bounding box center [602, 142] width 8 height 8
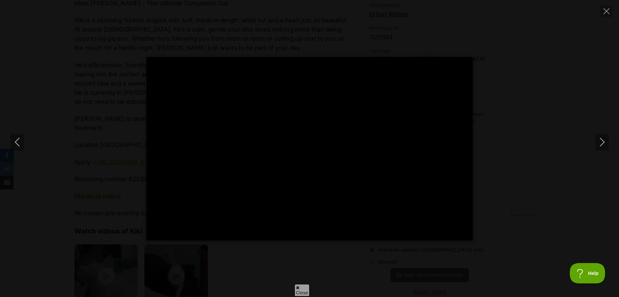
type input "100"
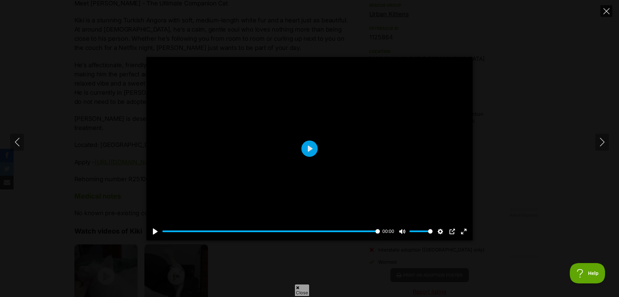
click at [607, 9] on icon "Close" at bounding box center [607, 11] width 6 height 6
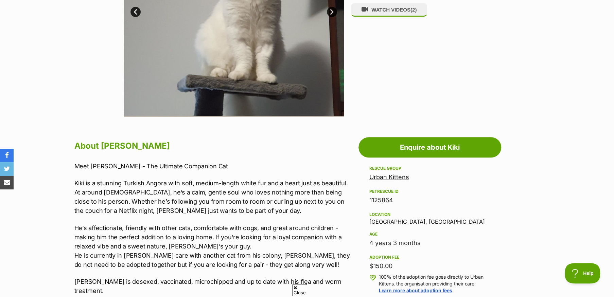
scroll to position [238, 0]
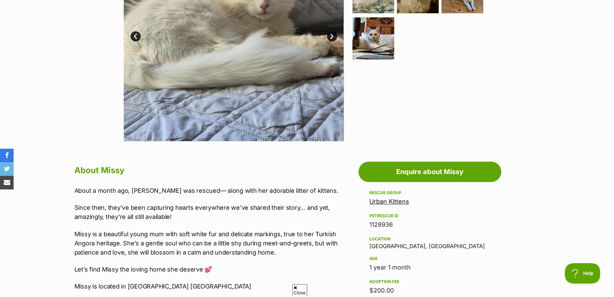
scroll to position [204, 0]
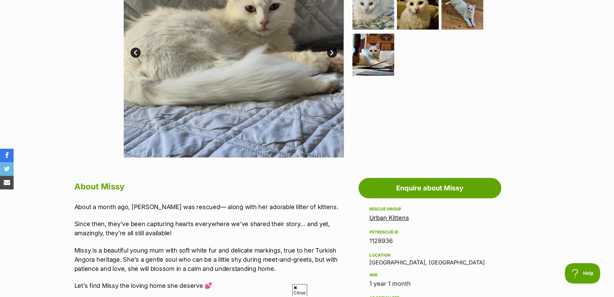
click at [227, 105] on img at bounding box center [234, 47] width 220 height 220
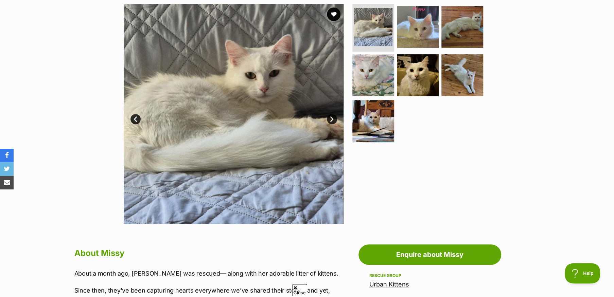
scroll to position [102, 0]
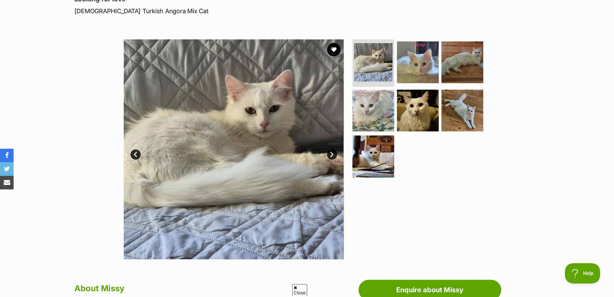
click at [332, 154] on link "Next" at bounding box center [332, 155] width 10 height 10
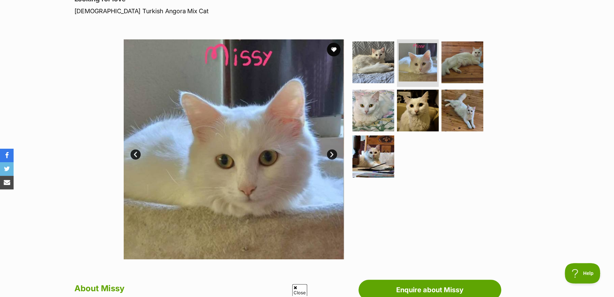
click at [332, 154] on link "Next" at bounding box center [332, 155] width 10 height 10
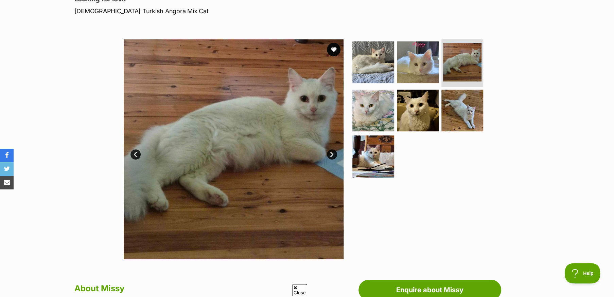
click at [332, 154] on link "Next" at bounding box center [332, 155] width 10 height 10
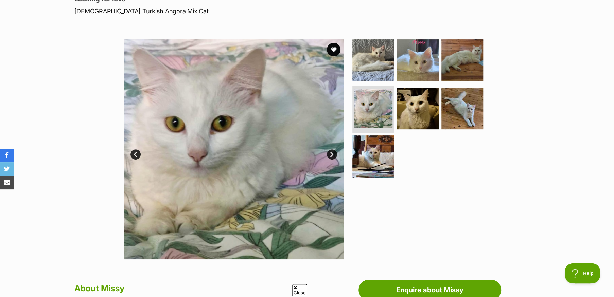
click at [332, 154] on link "Next" at bounding box center [332, 155] width 10 height 10
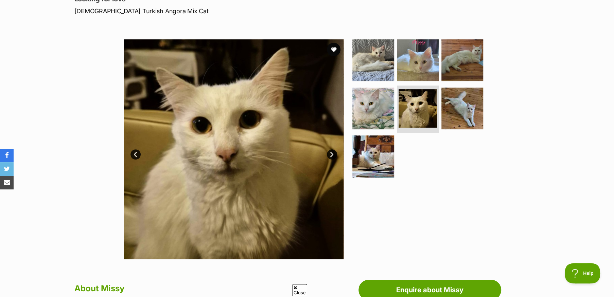
click at [332, 154] on link "Next" at bounding box center [332, 155] width 10 height 10
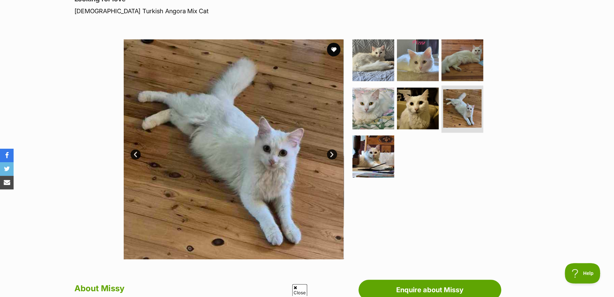
click at [332, 154] on link "Next" at bounding box center [332, 155] width 10 height 10
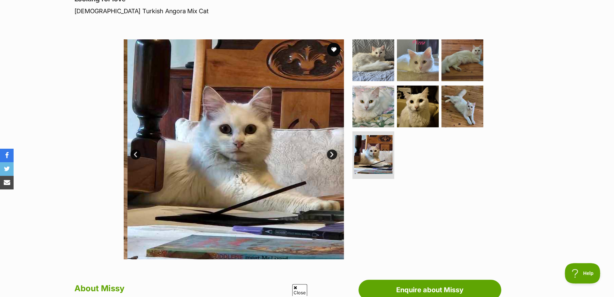
click at [332, 154] on link "Next" at bounding box center [332, 155] width 10 height 10
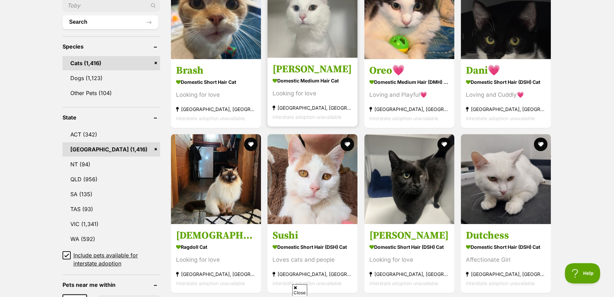
scroll to position [272, 0]
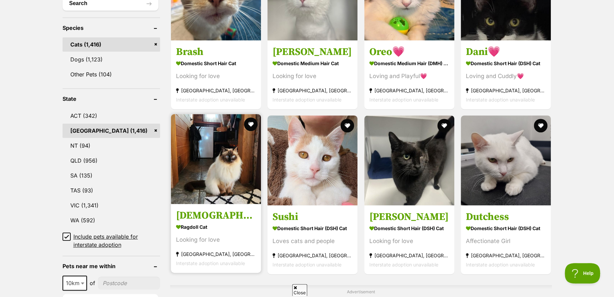
click at [210, 193] on img at bounding box center [216, 159] width 90 height 90
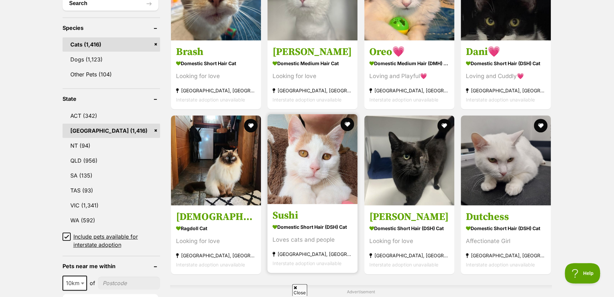
click at [302, 177] on img at bounding box center [312, 159] width 90 height 90
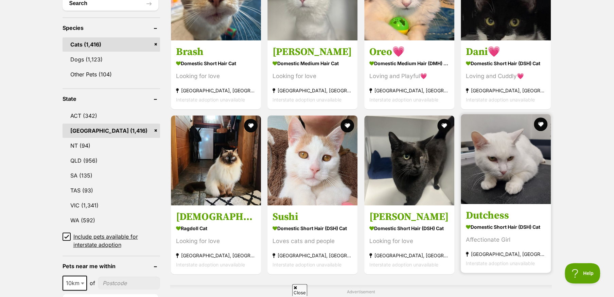
click at [511, 150] on img at bounding box center [506, 159] width 90 height 90
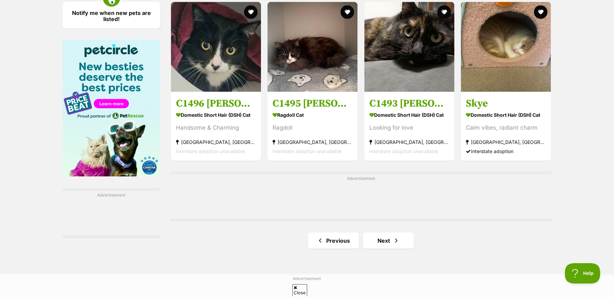
scroll to position [1053, 0]
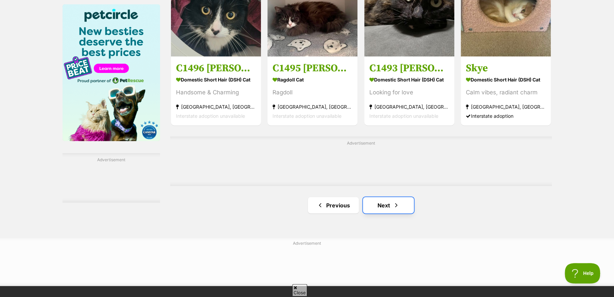
click at [387, 203] on link "Next" at bounding box center [388, 205] width 51 height 16
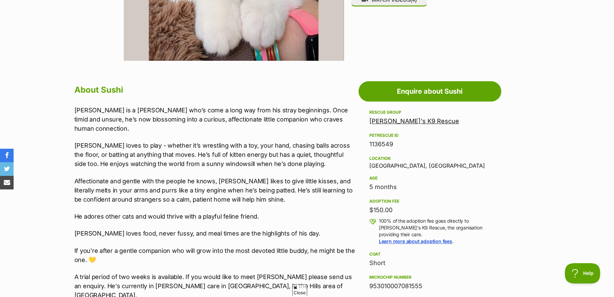
scroll to position [204, 0]
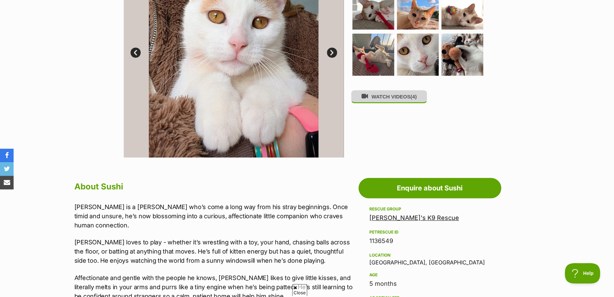
click at [386, 95] on button "WATCH VIDEOS (4)" at bounding box center [389, 96] width 76 height 13
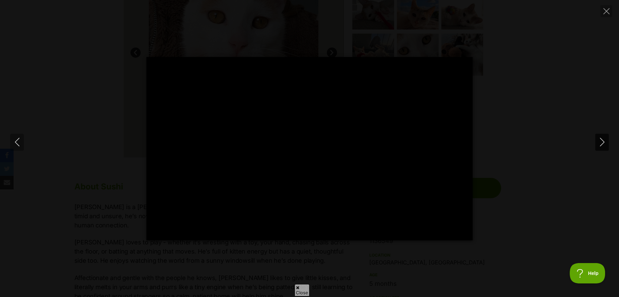
click at [603, 144] on icon "Next" at bounding box center [602, 142] width 8 height 8
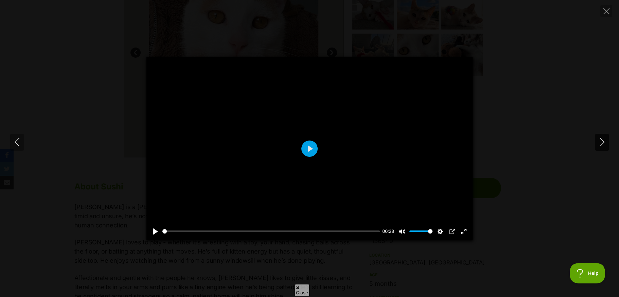
type input "88.46"
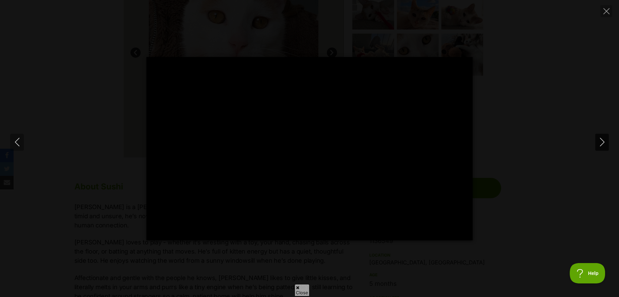
click at [606, 143] on icon "Next" at bounding box center [602, 142] width 8 height 8
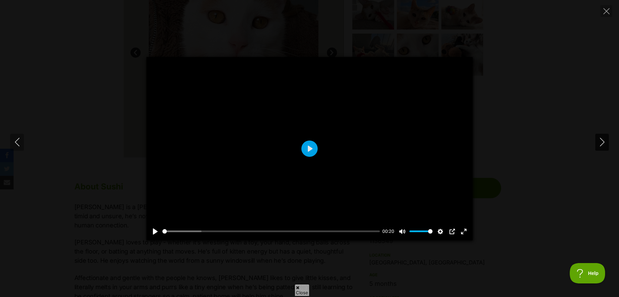
type input "70.39"
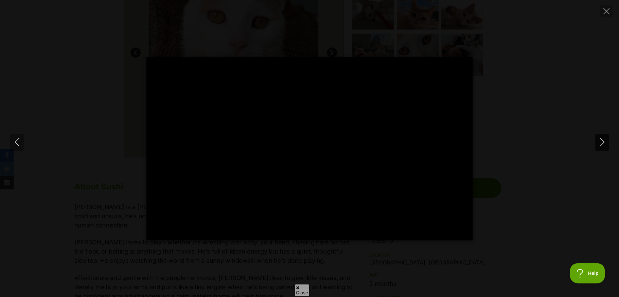
click at [605, 145] on icon "Next" at bounding box center [602, 142] width 8 height 8
type input "55.15"
click at [605, 146] on icon "Next" at bounding box center [602, 142] width 8 height 8
type input "11.76"
type input "100"
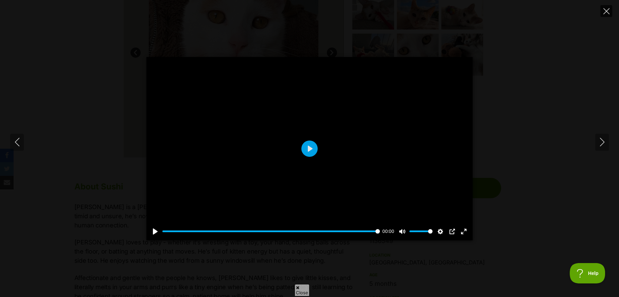
click at [606, 9] on icon "Close" at bounding box center [607, 11] width 6 height 6
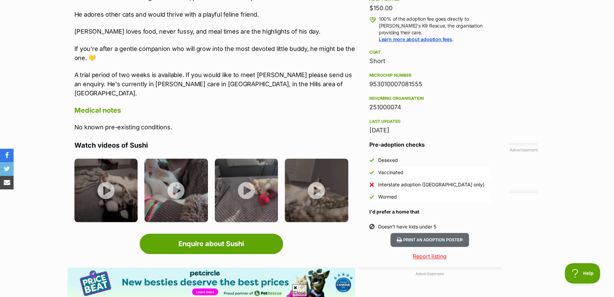
scroll to position [510, 0]
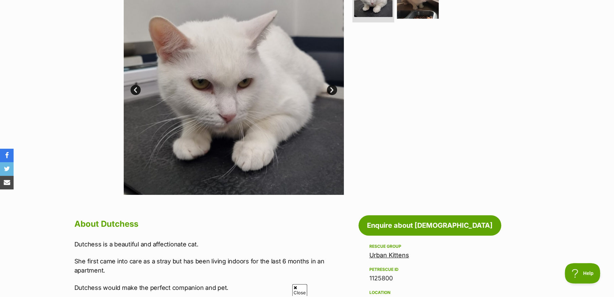
scroll to position [102, 0]
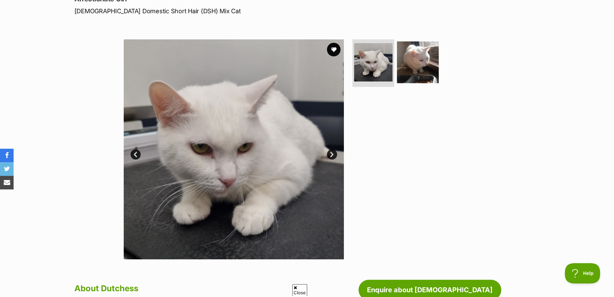
click at [331, 153] on link "Next" at bounding box center [332, 155] width 10 height 10
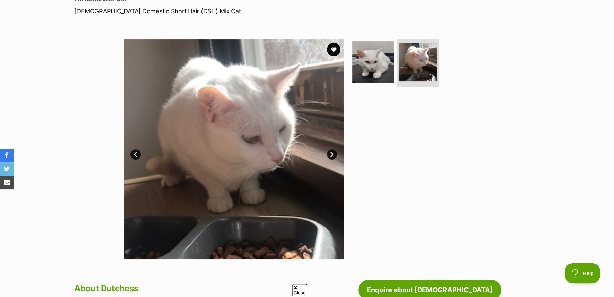
click at [331, 153] on link "Next" at bounding box center [332, 155] width 10 height 10
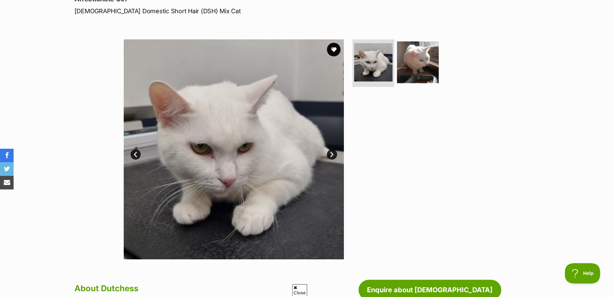
click at [331, 153] on link "Next" at bounding box center [332, 155] width 10 height 10
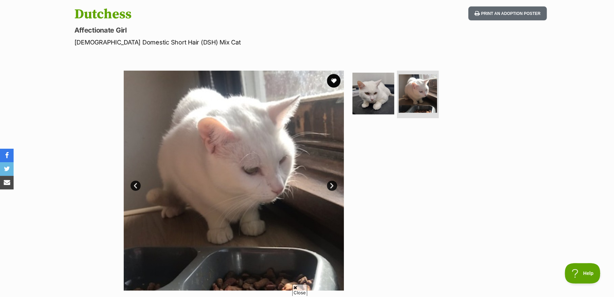
scroll to position [68, 0]
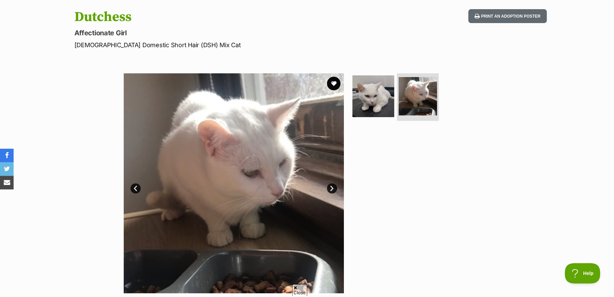
click at [332, 187] on link "Next" at bounding box center [332, 189] width 10 height 10
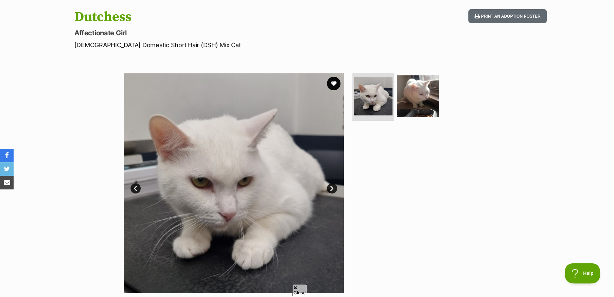
click at [332, 187] on link "Next" at bounding box center [332, 189] width 10 height 10
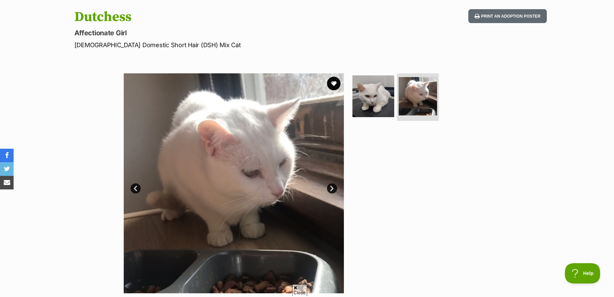
click at [332, 187] on link "Next" at bounding box center [332, 189] width 10 height 10
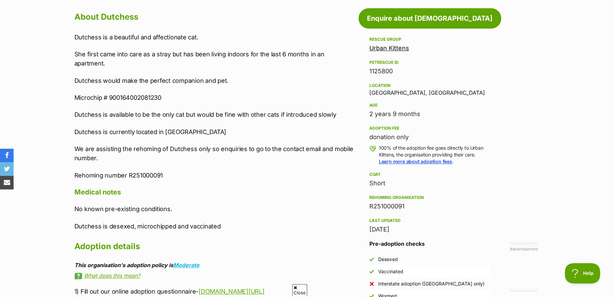
scroll to position [408, 0]
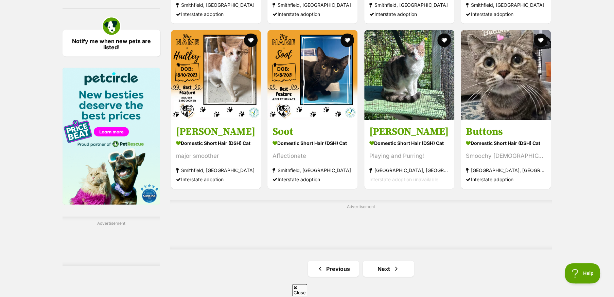
scroll to position [986, 0]
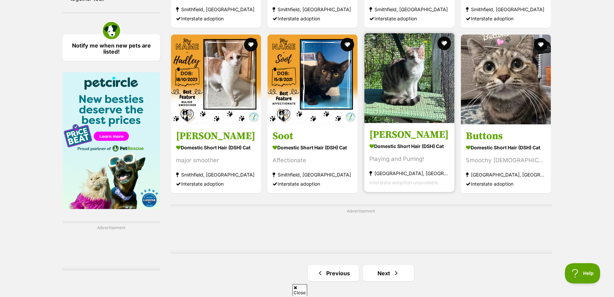
click at [391, 174] on strong "[GEOGRAPHIC_DATA], [GEOGRAPHIC_DATA]" at bounding box center [409, 173] width 80 height 9
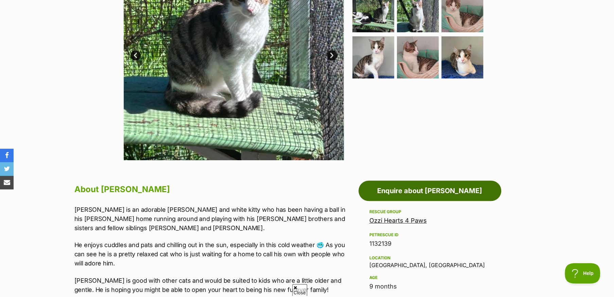
scroll to position [204, 0]
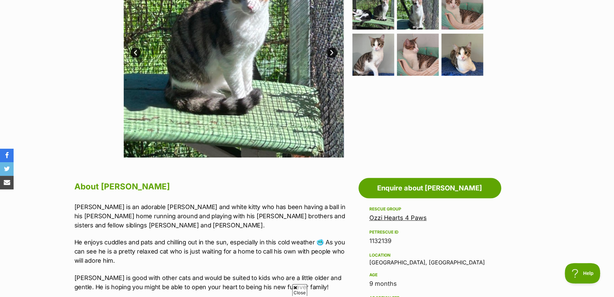
click at [393, 216] on link "Ozzi Hearts 4 Paws" at bounding box center [397, 217] width 57 height 7
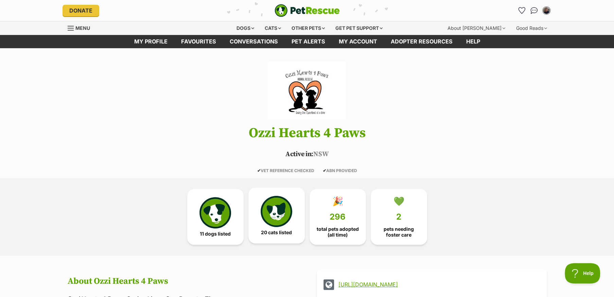
click at [278, 216] on img at bounding box center [276, 211] width 31 height 31
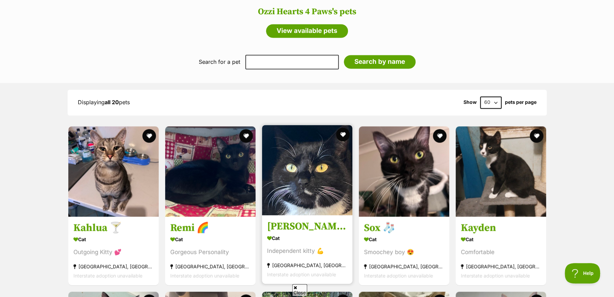
scroll to position [683, 0]
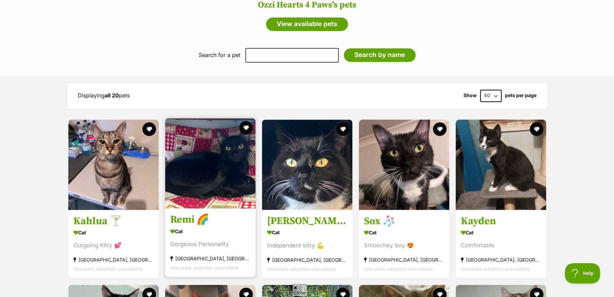
click at [220, 172] on img at bounding box center [210, 163] width 90 height 90
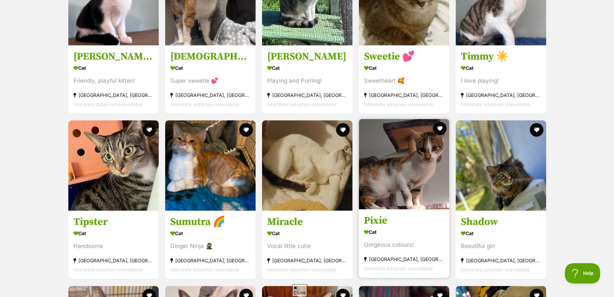
scroll to position [1023, 0]
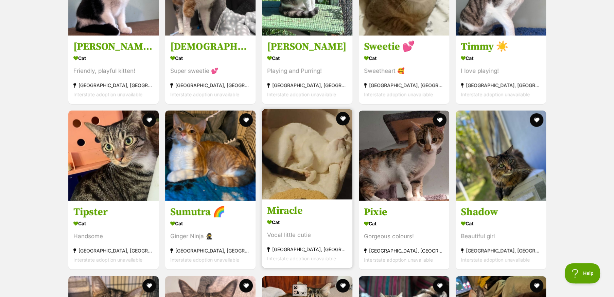
click at [307, 178] on img at bounding box center [307, 154] width 90 height 90
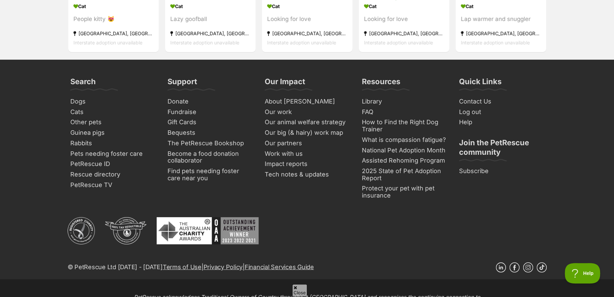
scroll to position [1379, 0]
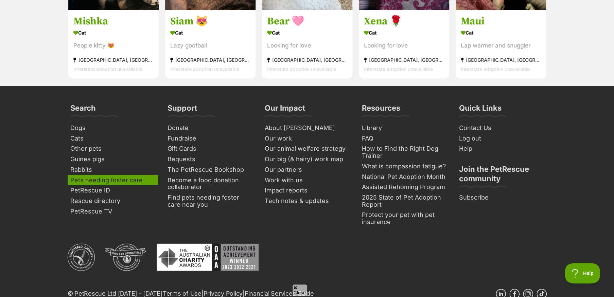
click at [98, 186] on link "Pets needing foster care" at bounding box center [113, 180] width 90 height 11
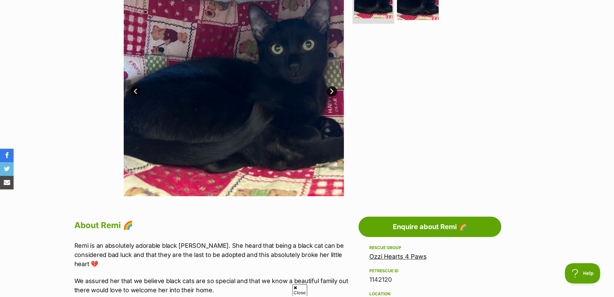
scroll to position [136, 0]
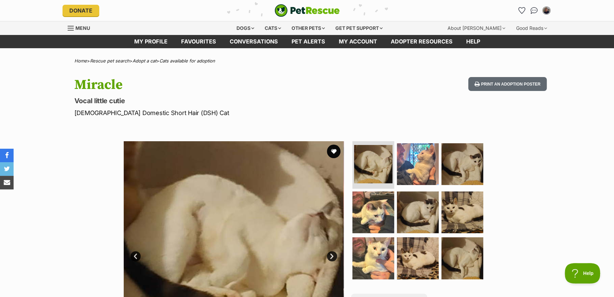
click at [332, 257] on link "Next" at bounding box center [332, 256] width 10 height 10
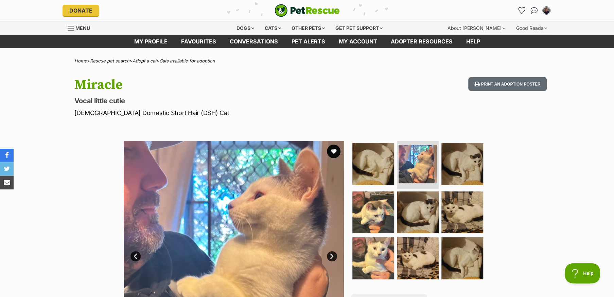
click at [332, 257] on link "Next" at bounding box center [332, 256] width 10 height 10
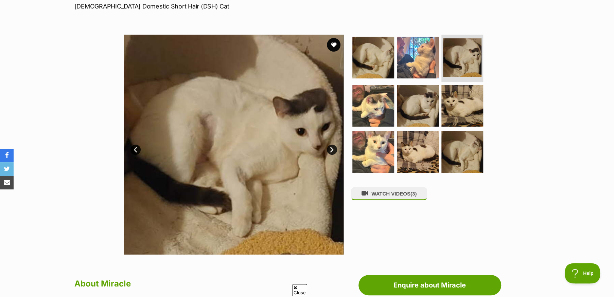
scroll to position [102, 0]
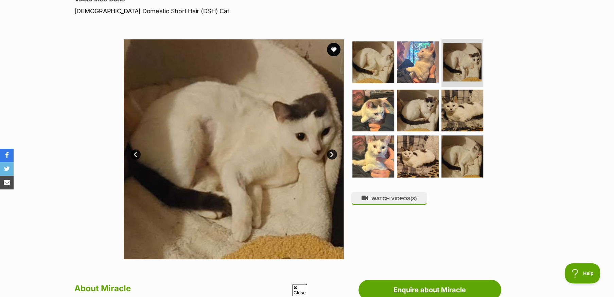
click at [331, 153] on link "Next" at bounding box center [332, 155] width 10 height 10
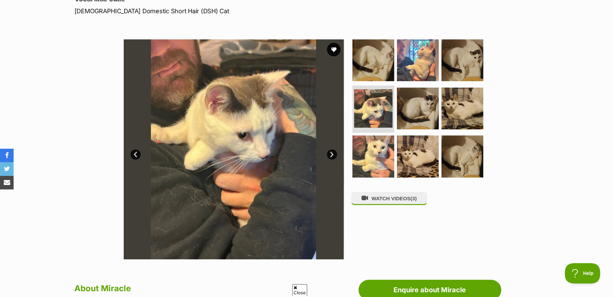
click at [331, 153] on link "Next" at bounding box center [332, 155] width 10 height 10
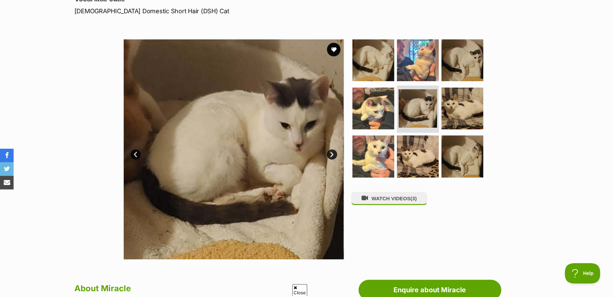
click at [331, 153] on link "Next" at bounding box center [332, 155] width 10 height 10
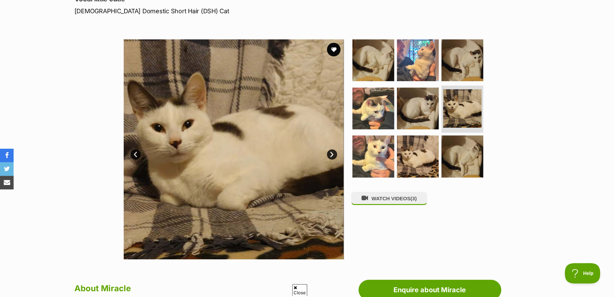
click at [331, 153] on link "Next" at bounding box center [332, 155] width 10 height 10
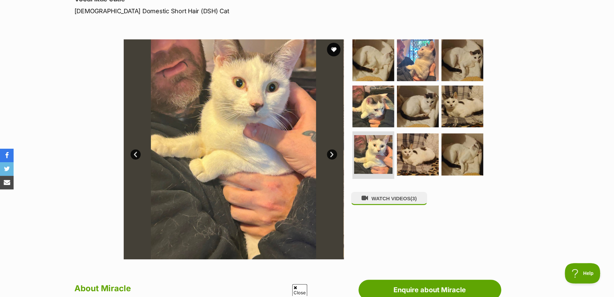
click at [331, 153] on link "Next" at bounding box center [332, 155] width 10 height 10
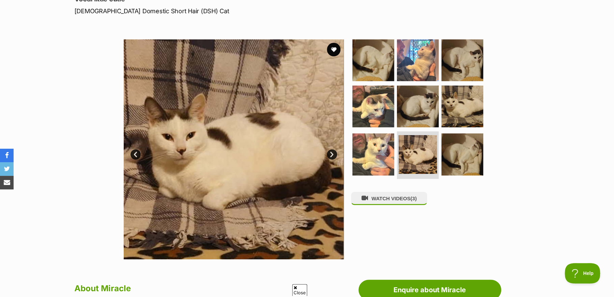
click at [331, 153] on link "Next" at bounding box center [332, 155] width 10 height 10
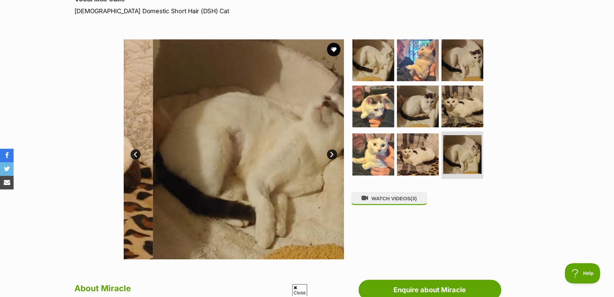
click at [331, 153] on link "Next" at bounding box center [332, 155] width 10 height 10
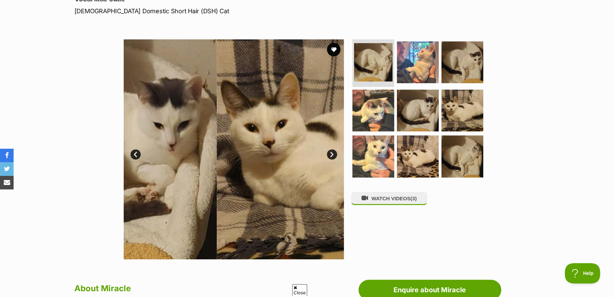
click at [331, 153] on link "Next" at bounding box center [332, 155] width 10 height 10
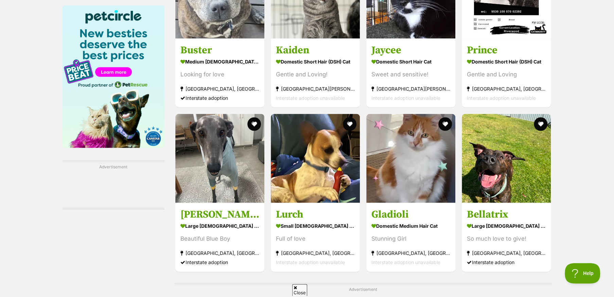
scroll to position [918, 0]
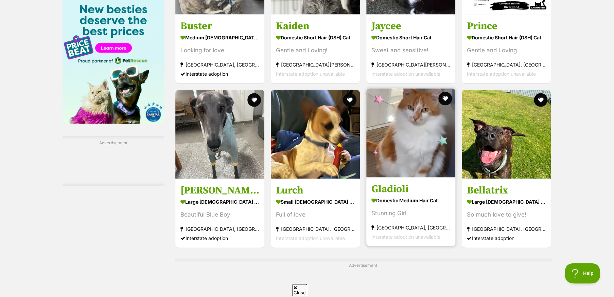
click at [393, 200] on strong "Domestic Medium Hair Cat" at bounding box center [410, 200] width 79 height 10
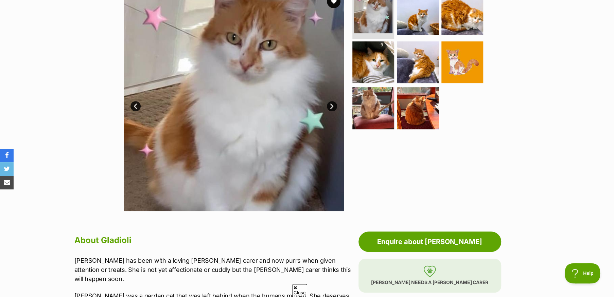
scroll to position [136, 0]
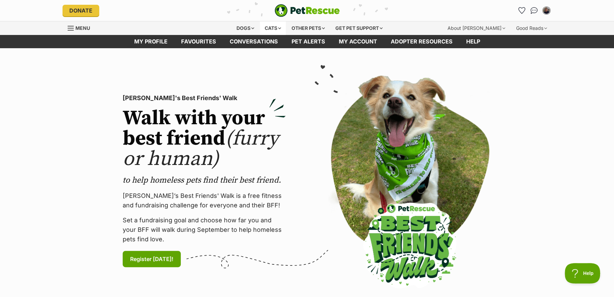
click at [268, 28] on div "Cats" at bounding box center [273, 28] width 26 height 14
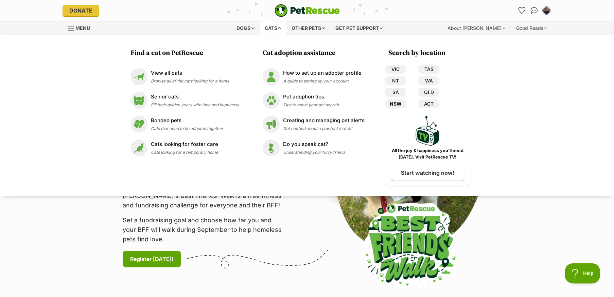
click at [398, 101] on link "NSW" at bounding box center [395, 104] width 21 height 9
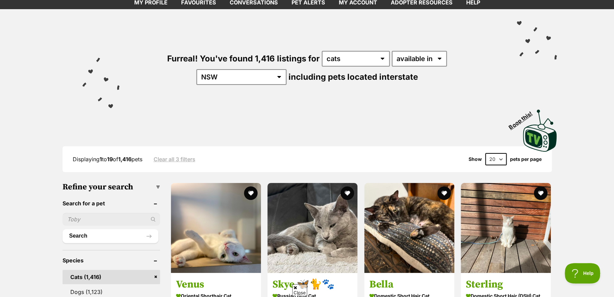
scroll to position [68, 0]
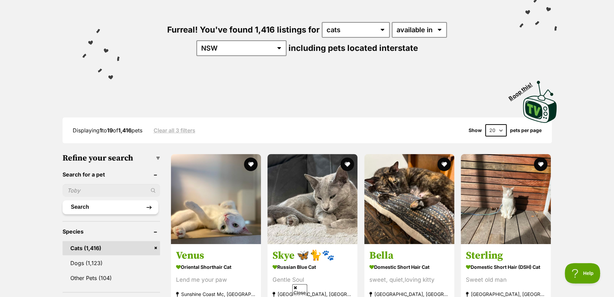
click at [97, 206] on button "Search" at bounding box center [111, 207] width 96 height 14
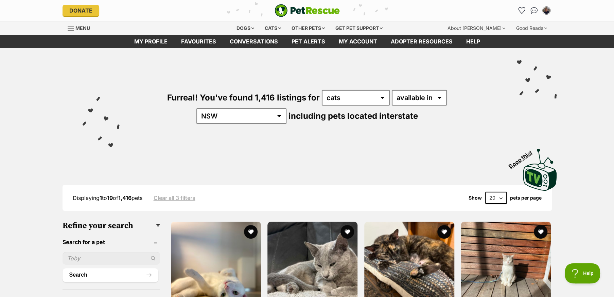
click at [68, 254] on input "text" at bounding box center [112, 258] width 98 height 13
type input "Victoria"
click at [79, 274] on button "Search" at bounding box center [111, 275] width 96 height 14
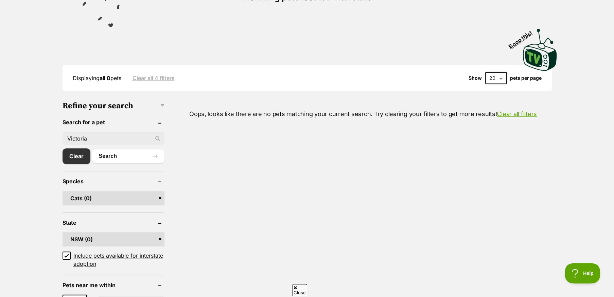
scroll to position [102, 0]
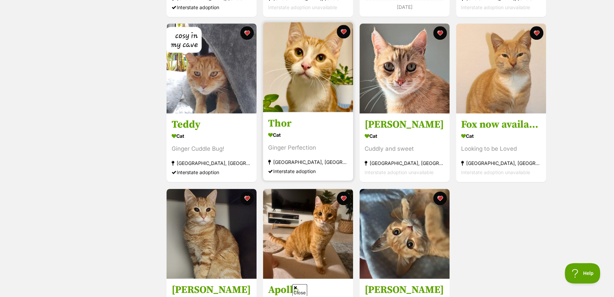
scroll to position [646, 0]
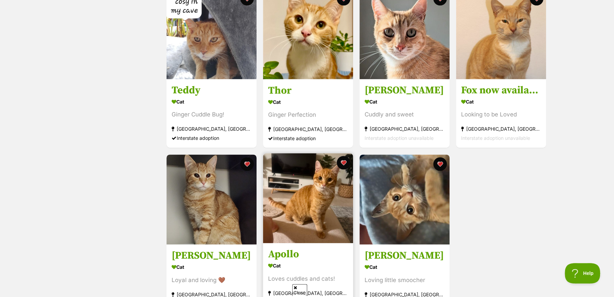
click at [317, 210] on img at bounding box center [308, 198] width 90 height 90
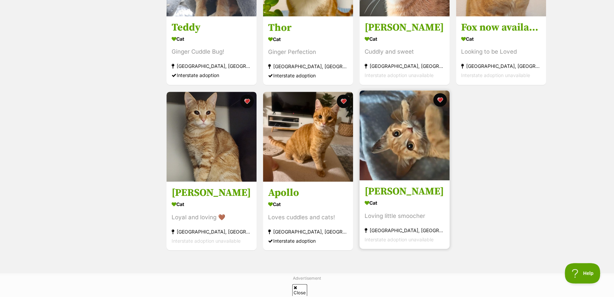
scroll to position [714, 0]
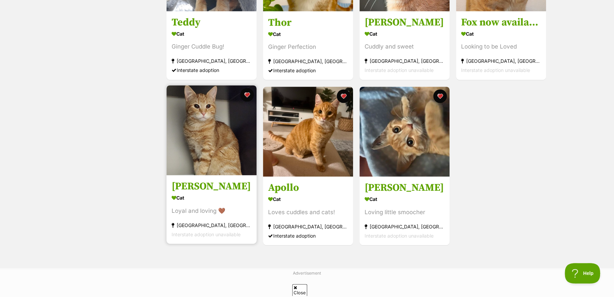
click at [204, 161] on img at bounding box center [212, 130] width 90 height 90
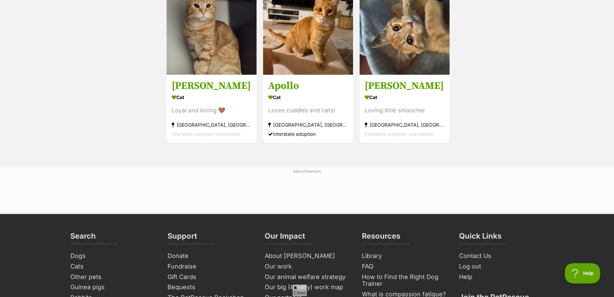
scroll to position [782, 0]
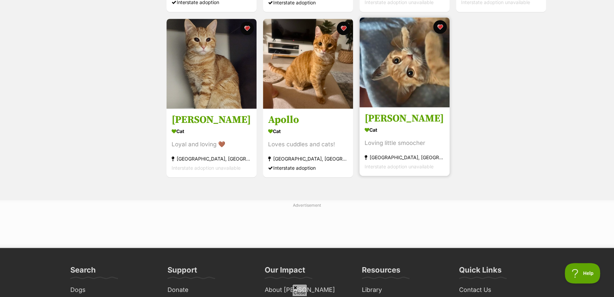
click at [394, 92] on img at bounding box center [405, 62] width 90 height 90
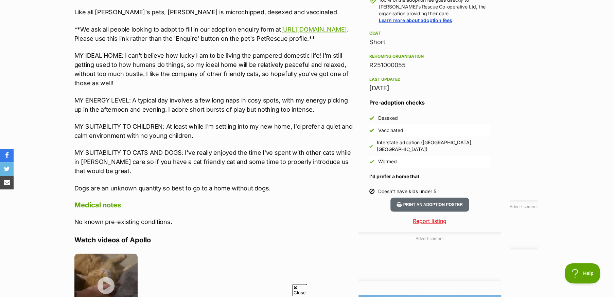
scroll to position [578, 0]
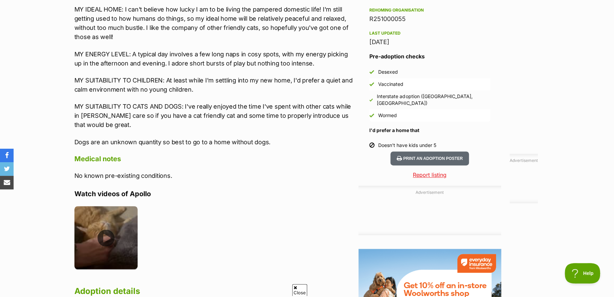
click at [110, 247] on img at bounding box center [106, 238] width 64 height 64
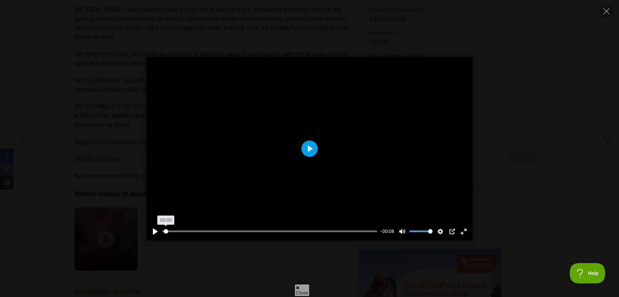
type input "0.57"
click at [166, 231] on input "Seek" at bounding box center [269, 231] width 215 height 6
click at [609, 8] on icon "Close" at bounding box center [607, 11] width 6 height 6
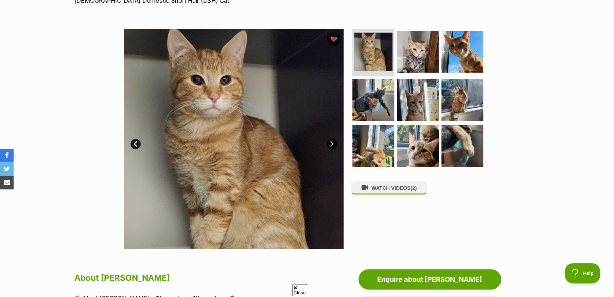
scroll to position [102, 0]
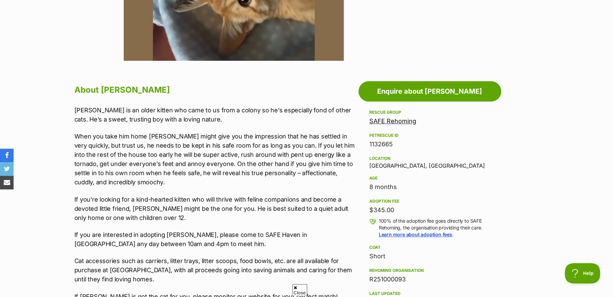
scroll to position [306, 0]
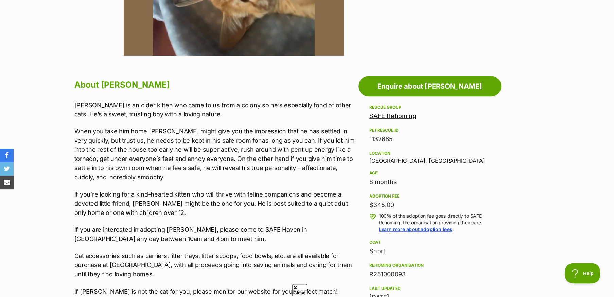
click at [397, 116] on link "SAFE Rehoming" at bounding box center [392, 115] width 47 height 7
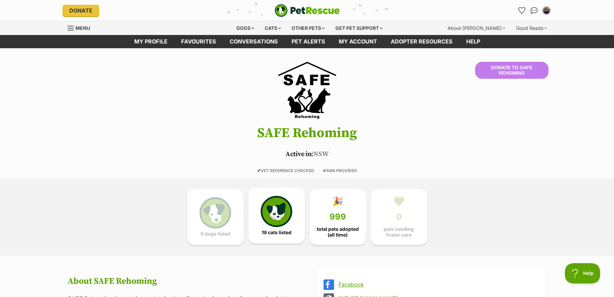
click at [279, 209] on img at bounding box center [276, 211] width 31 height 31
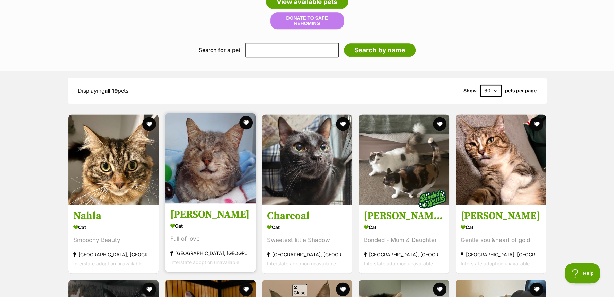
scroll to position [633, 0]
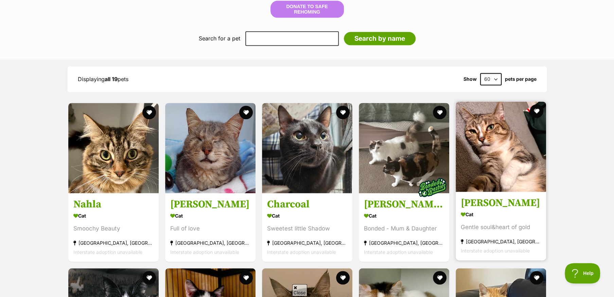
click at [493, 170] on img at bounding box center [501, 147] width 90 height 90
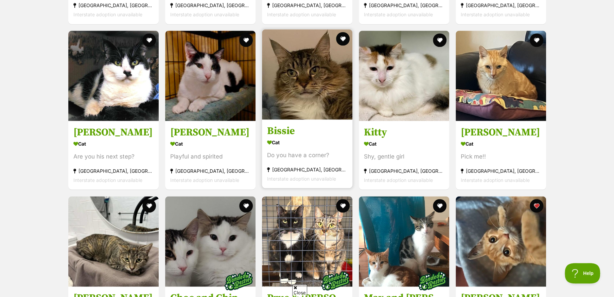
scroll to position [905, 0]
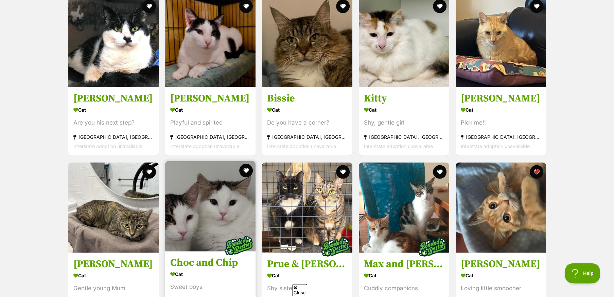
click at [228, 206] on img at bounding box center [210, 206] width 90 height 90
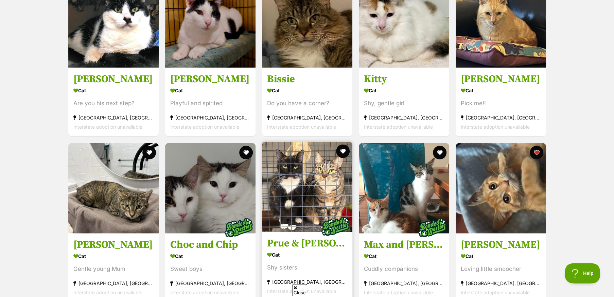
scroll to position [939, 0]
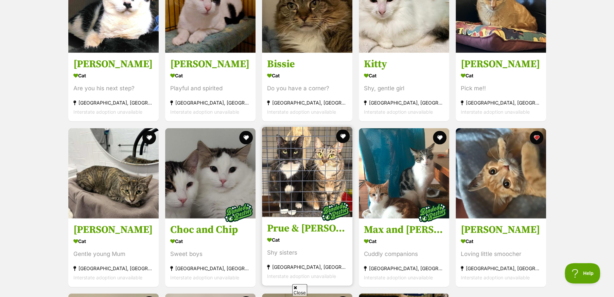
click at [315, 188] on img at bounding box center [307, 172] width 90 height 90
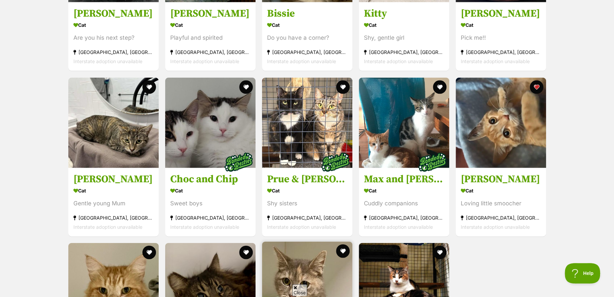
scroll to position [973, 0]
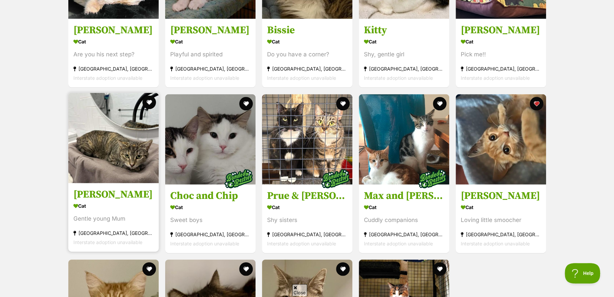
click at [121, 169] on img at bounding box center [113, 138] width 90 height 90
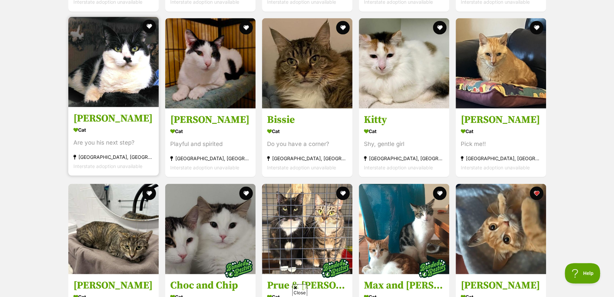
scroll to position [871, 0]
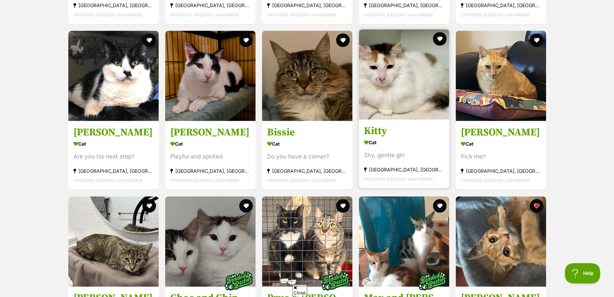
click at [394, 80] on img at bounding box center [404, 74] width 90 height 90
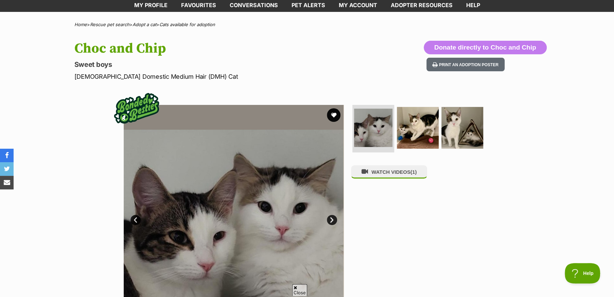
scroll to position [34, 0]
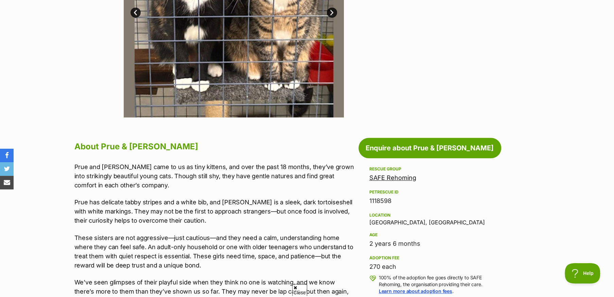
scroll to position [136, 0]
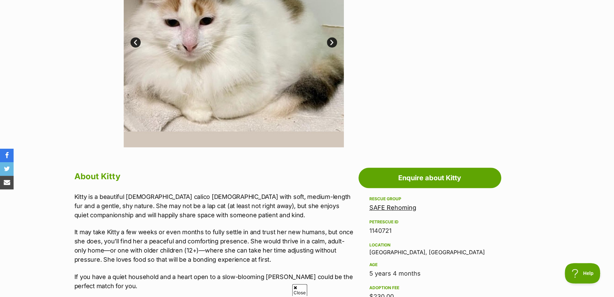
scroll to position [204, 0]
